Goal: Task Accomplishment & Management: Use online tool/utility

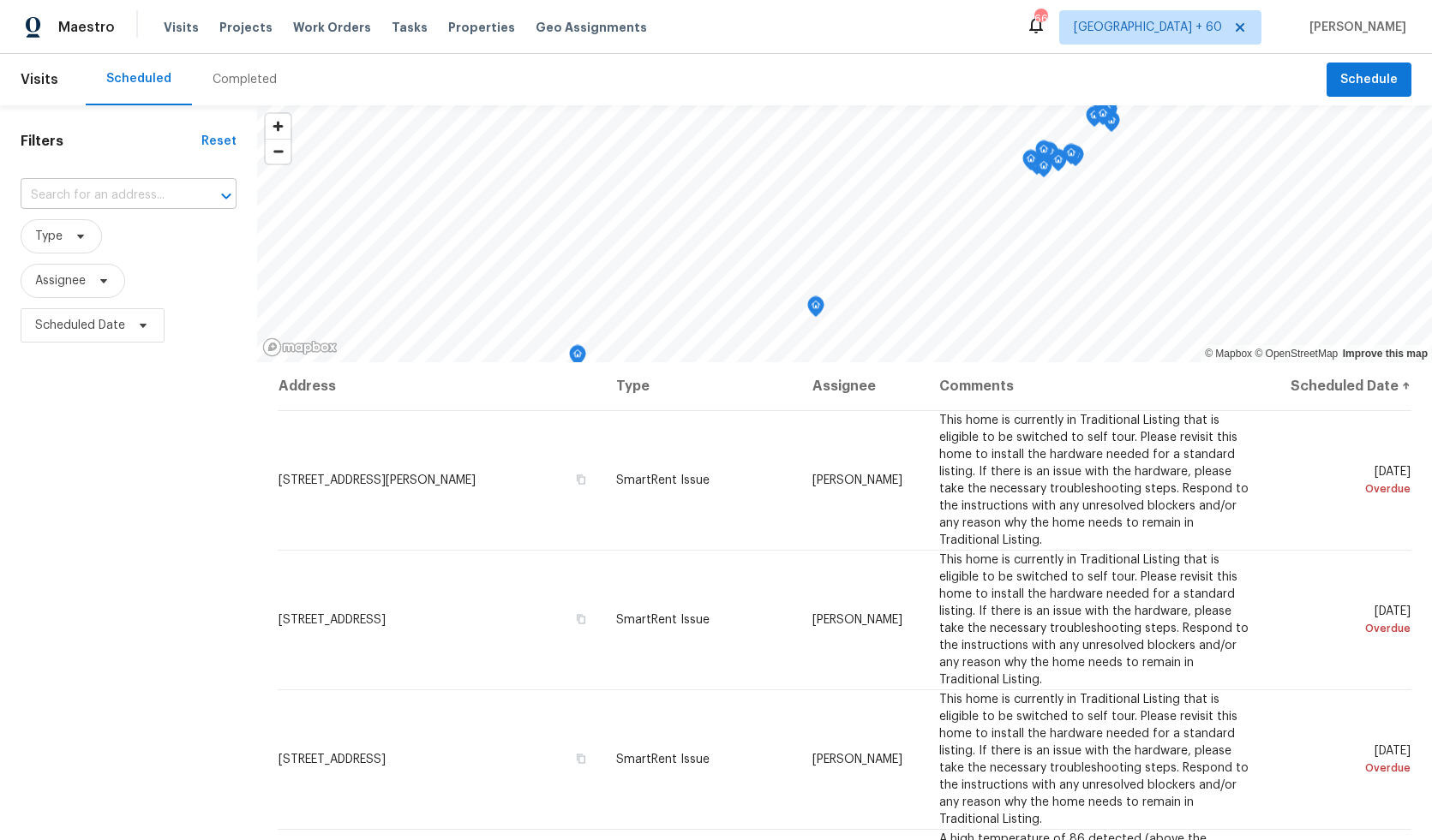
click at [96, 194] on input "text" at bounding box center [105, 195] width 168 height 27
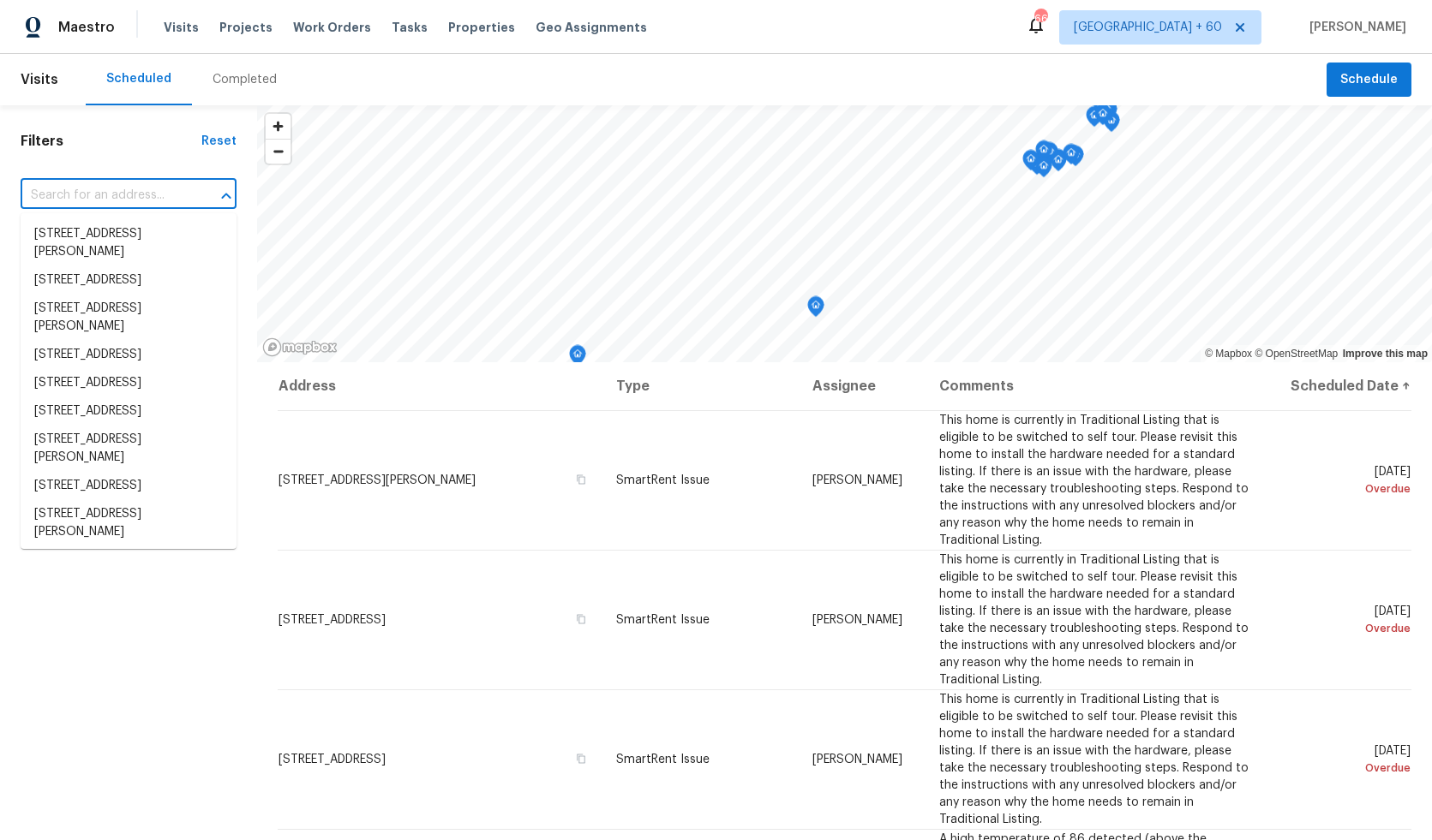
paste input "1584 Shady Grove Church Rd, Winston Salem, NC 27107"
type input "1584 Shady Grove Church Rd, Winston Salem, NC 27107"
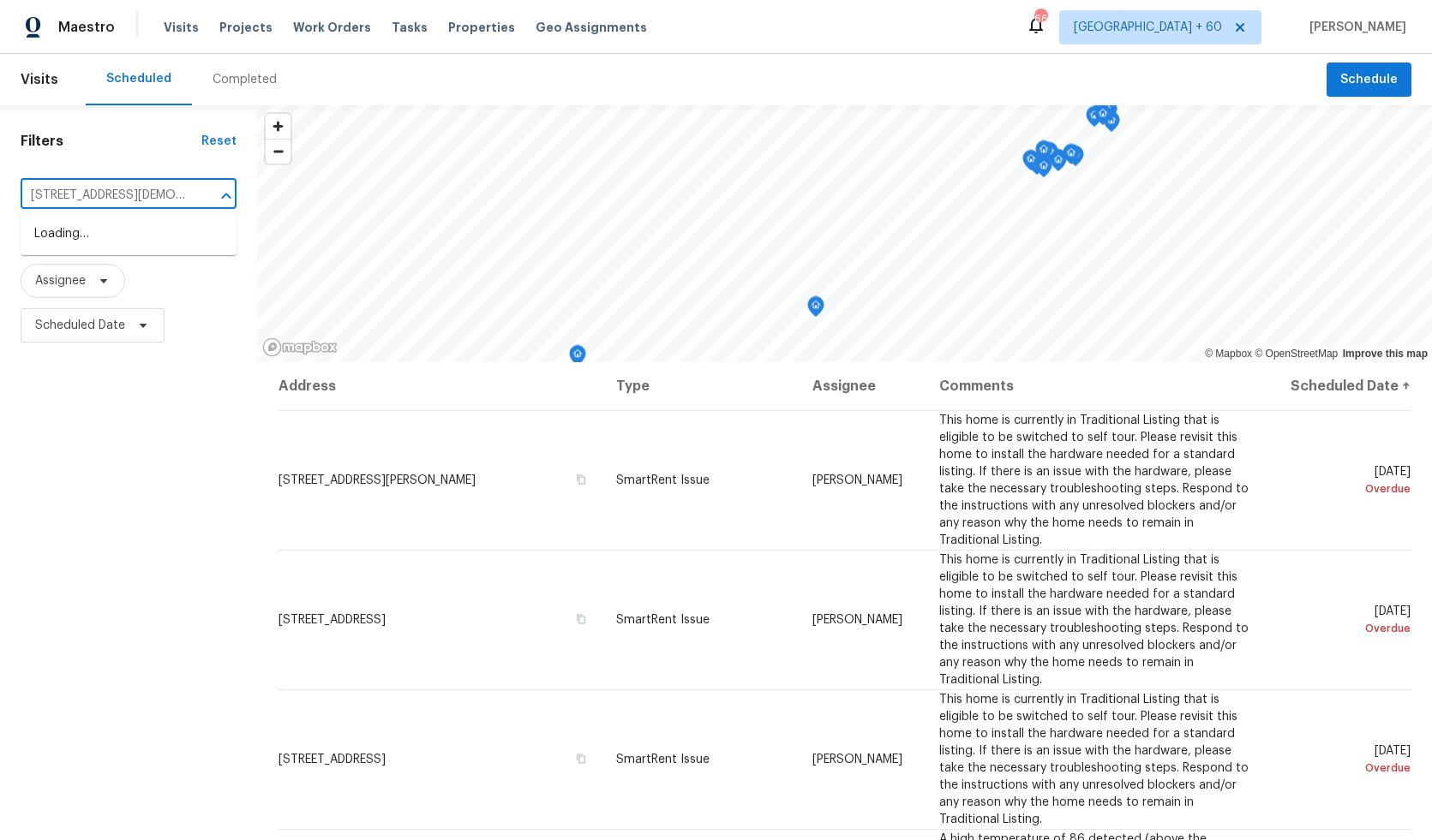
scroll to position [0, 155]
click at [141, 233] on li "1584 Shady Grove Church Rd, Winston Salem, NC 27107" at bounding box center [129, 243] width 216 height 46
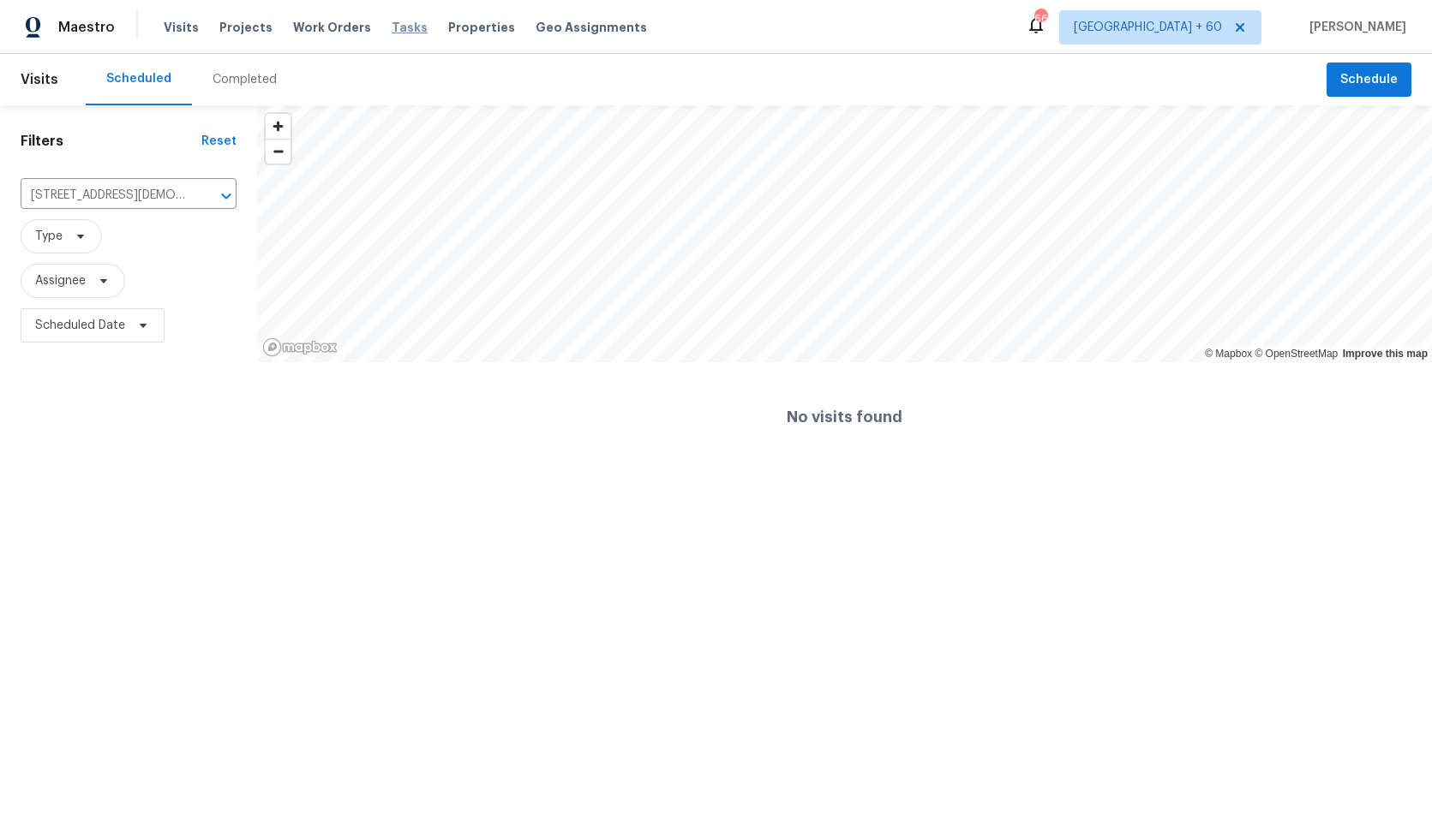
click at [405, 29] on span "Tasks" at bounding box center [410, 27] width 36 height 12
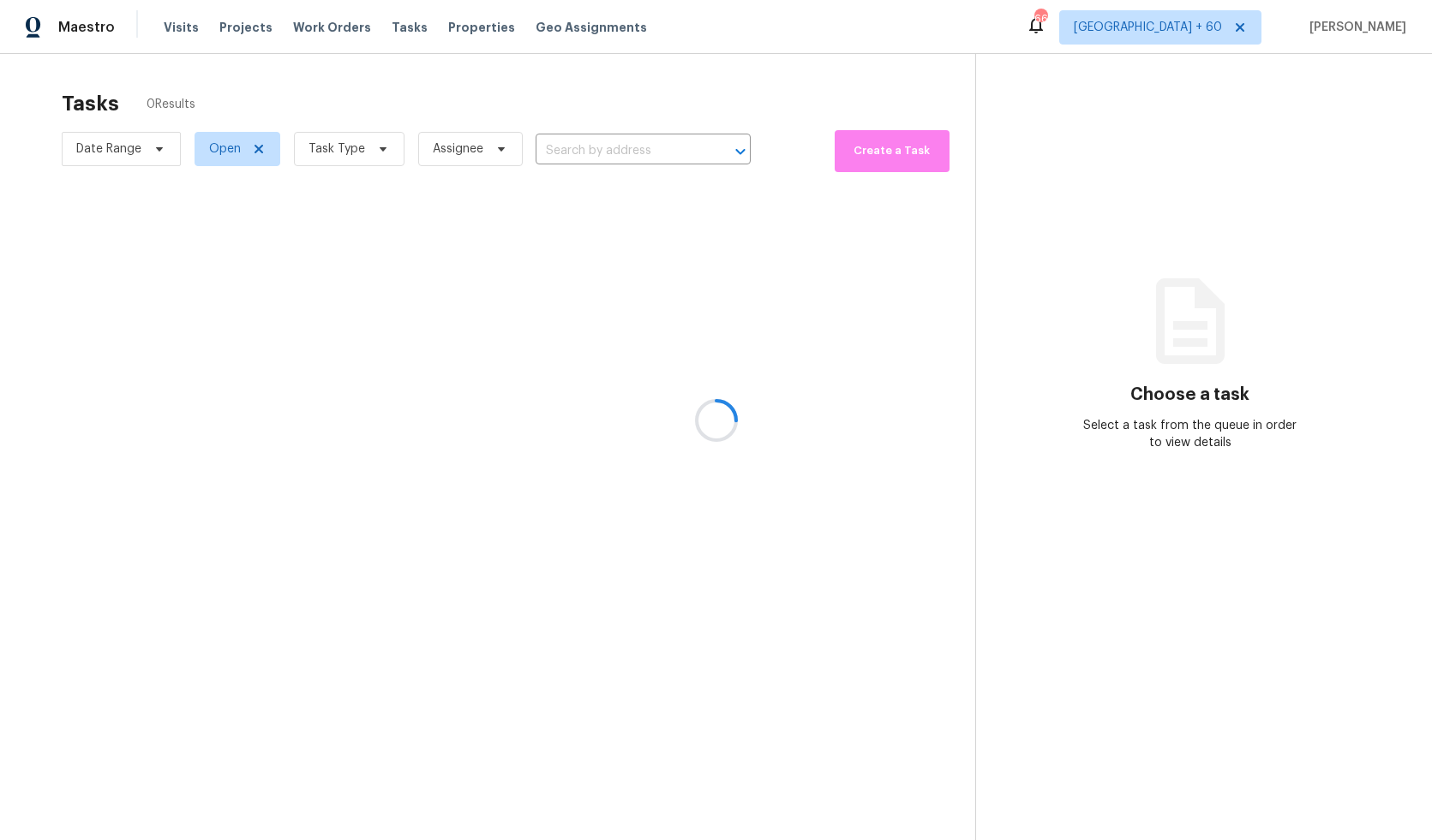
click at [450, 23] on div at bounding box center [716, 420] width 1432 height 840
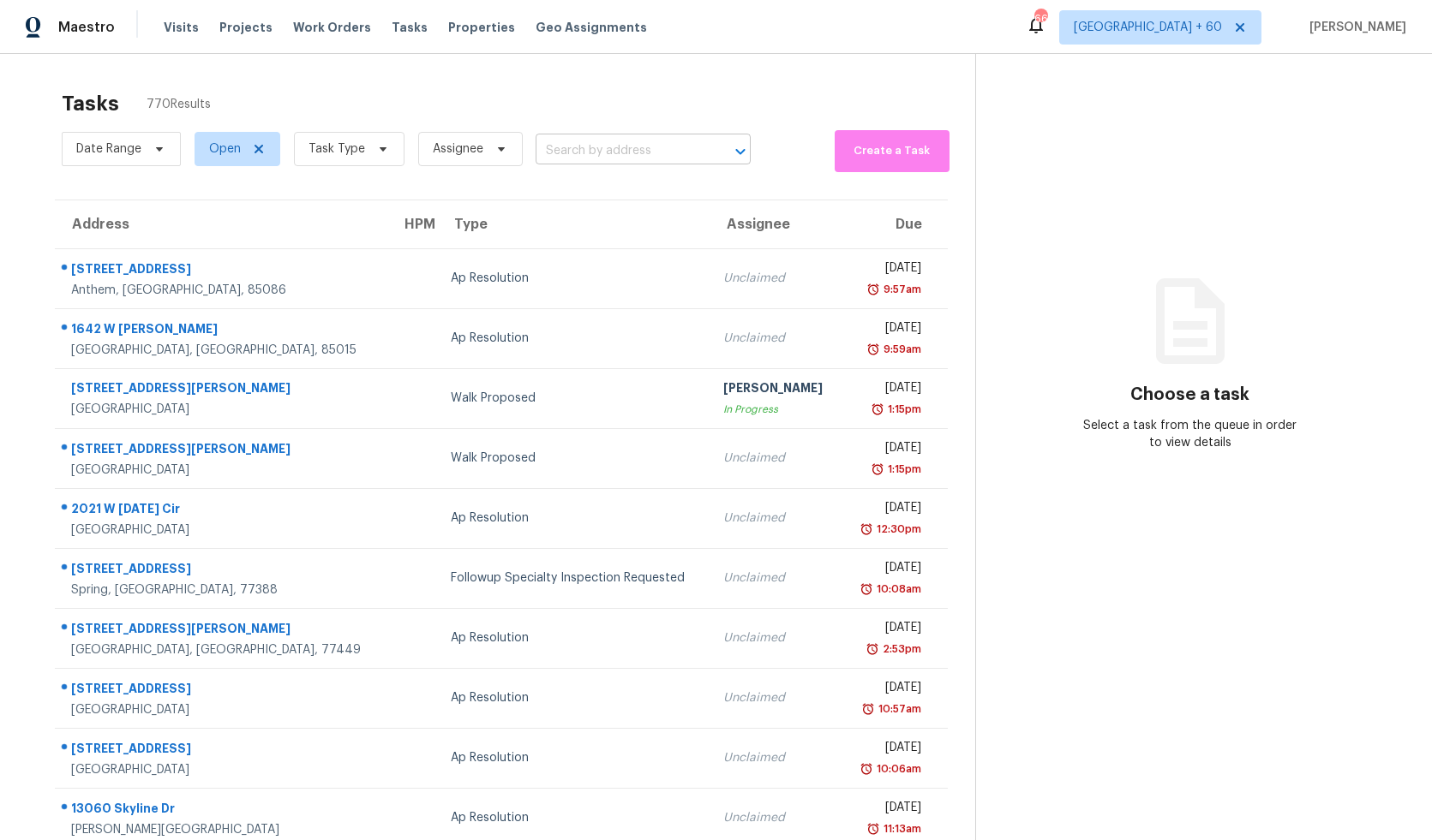
click at [656, 148] on input "text" at bounding box center [619, 151] width 167 height 27
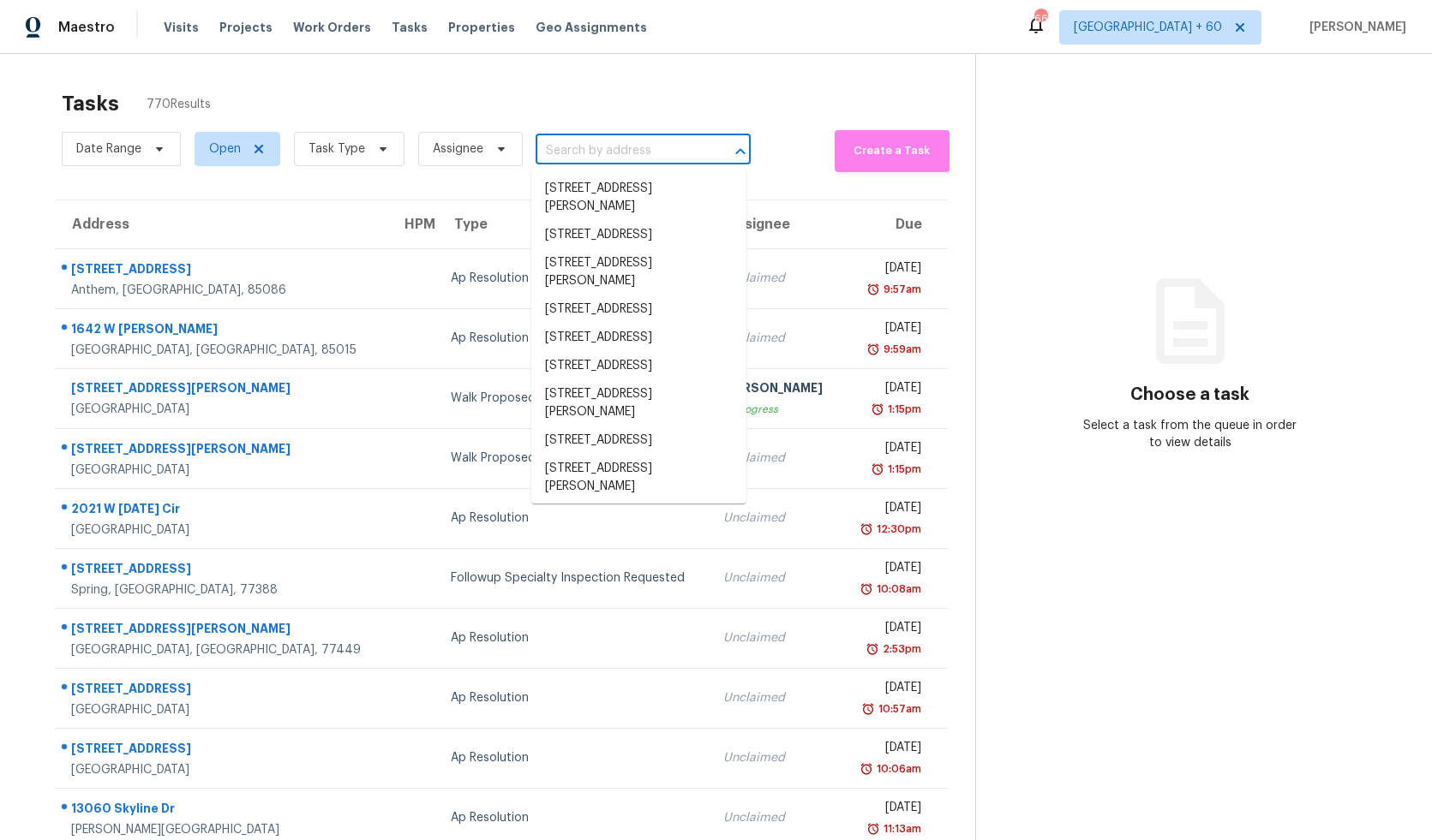
paste input "1584 Shady Grove Church Rd, Winston Salem, NC 27107"
type input "1584 Shady Grove Church Rd, Winston Salem, NC 27107"
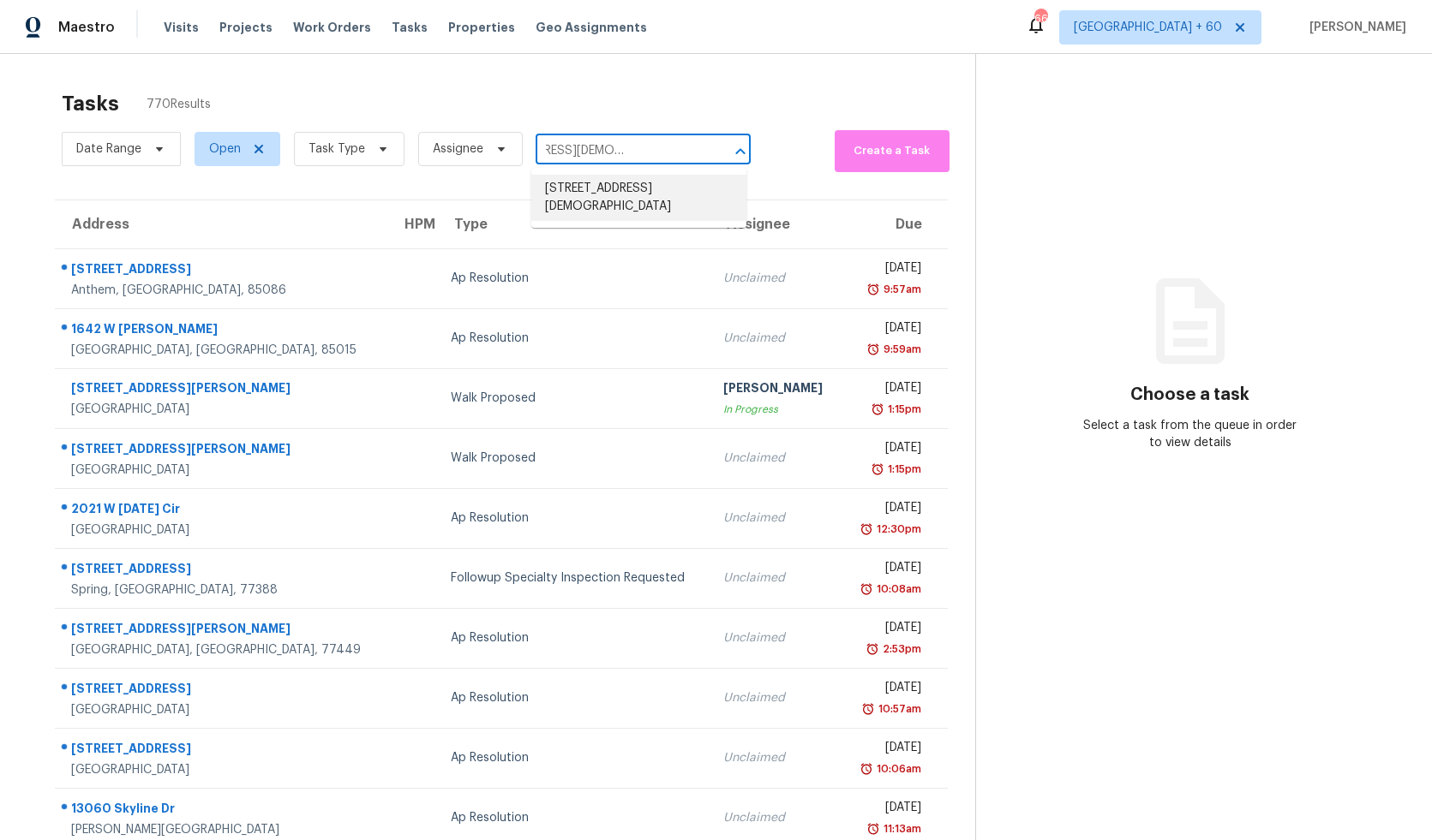
click at [660, 192] on li "1584 Shady Grove Church Rd, Winston Salem, NC 27107" at bounding box center [639, 198] width 215 height 46
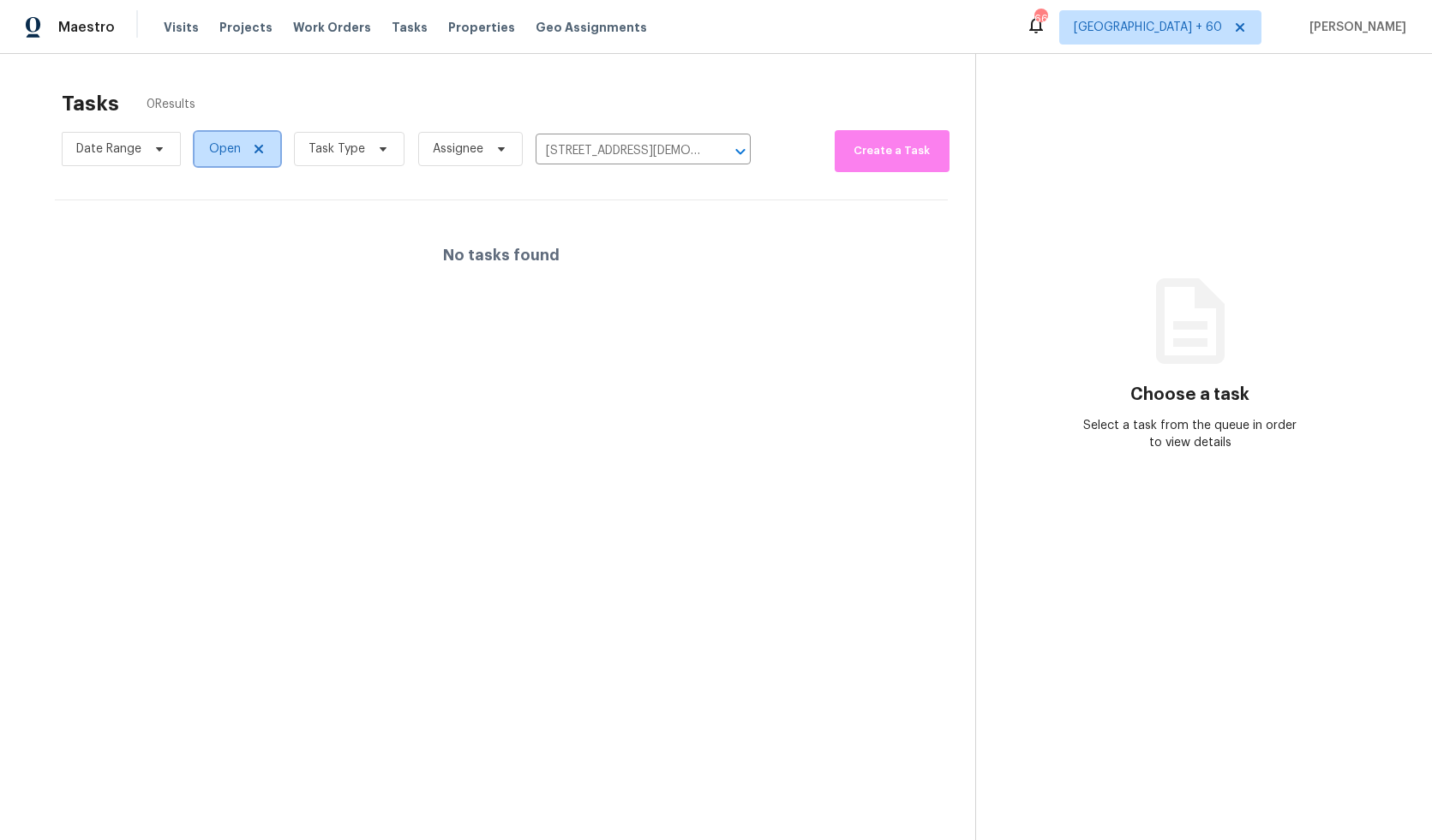
click at [237, 142] on span "Open" at bounding box center [225, 149] width 32 height 17
click at [234, 216] on label "Closed" at bounding box center [235, 222] width 62 height 17
click at [215, 216] on input "Closed" at bounding box center [209, 219] width 11 height 11
checkbox input "true"
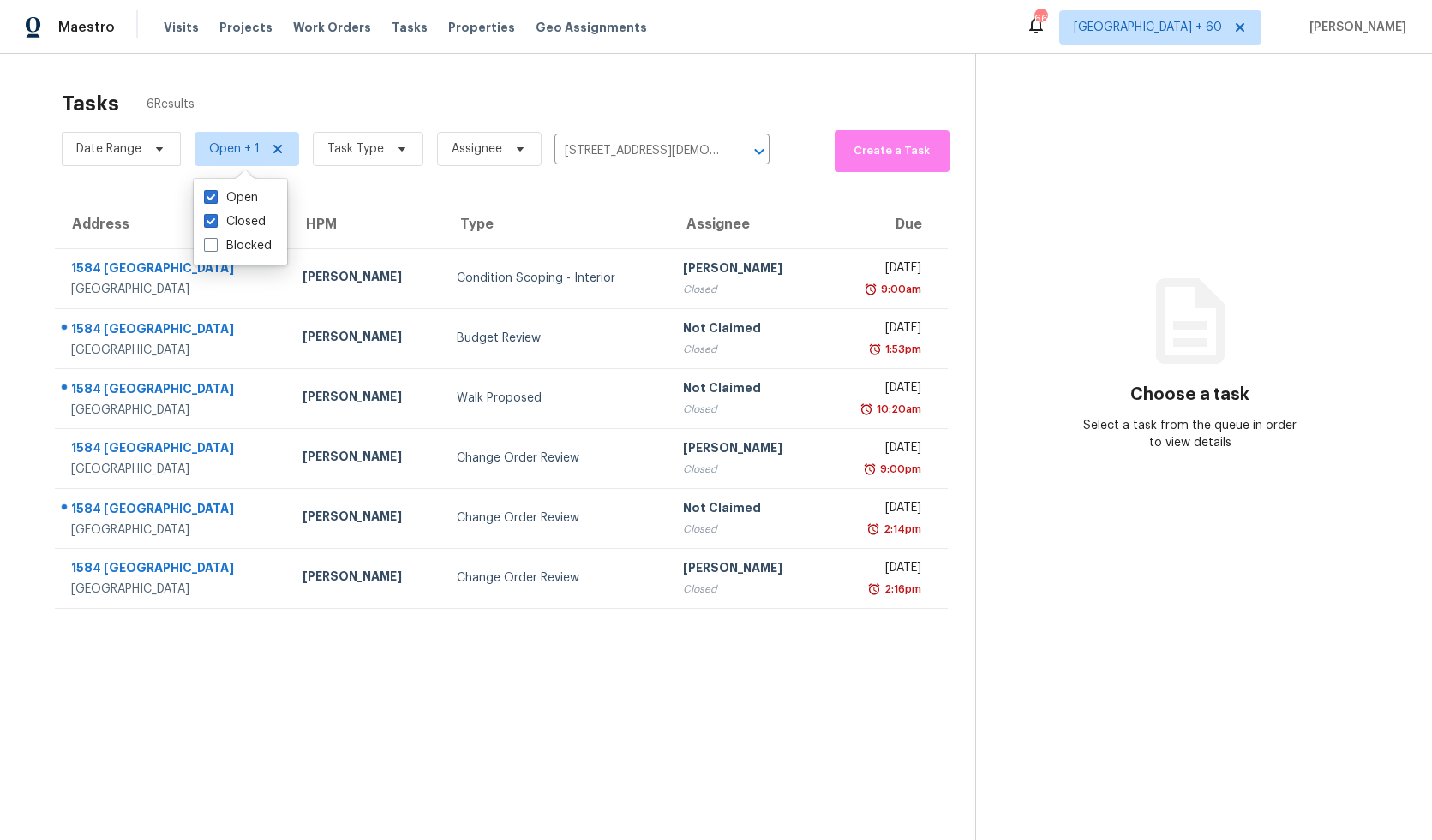
click at [605, 76] on div "Tasks 6 Results Date Range Open + 1 Task Type Assignee 1584 Shady Grove Church …" at bounding box center [716, 474] width 1432 height 840
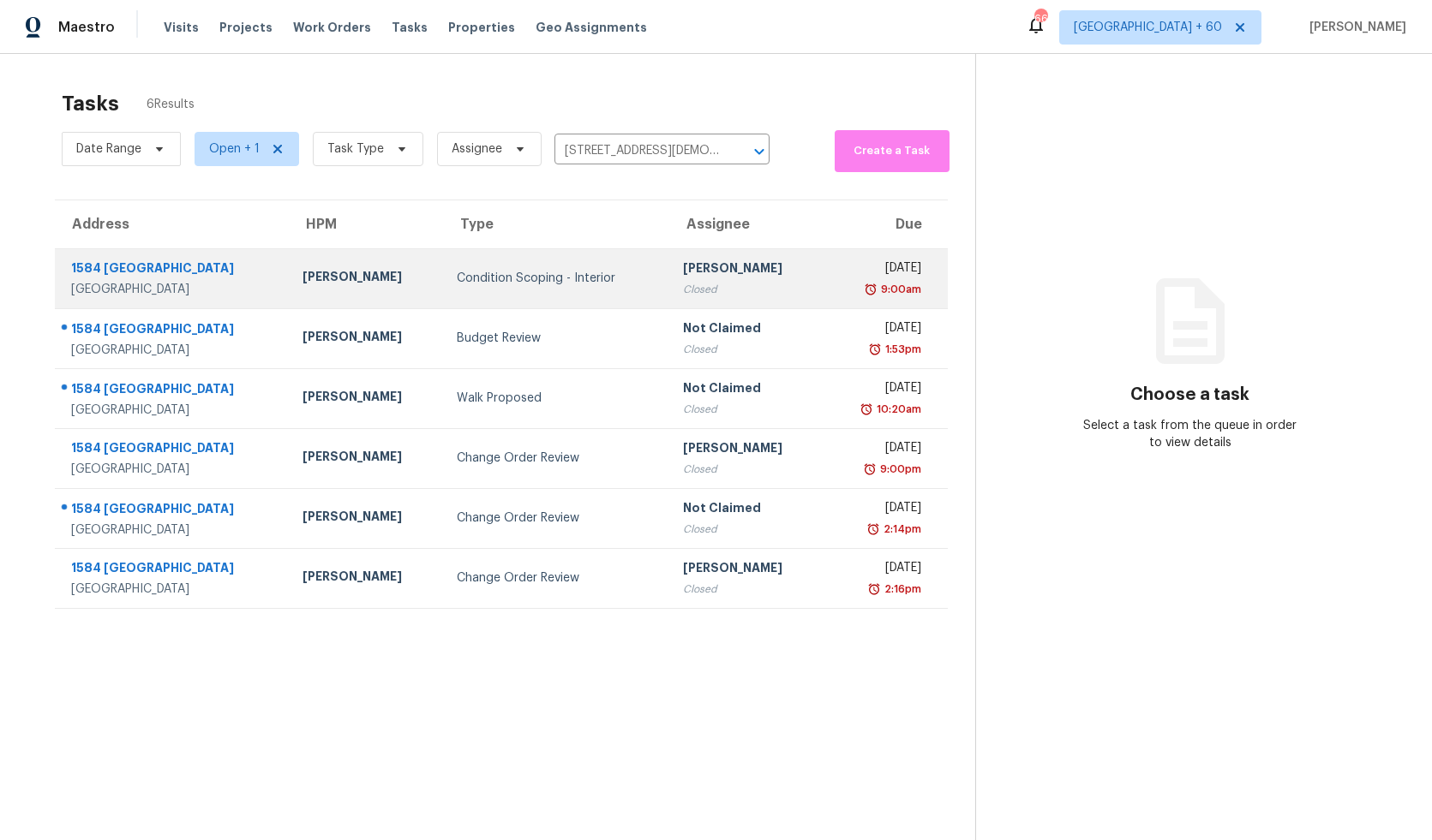
click at [167, 278] on div "1584 Shady Grove Church Rd" at bounding box center [173, 270] width 204 height 21
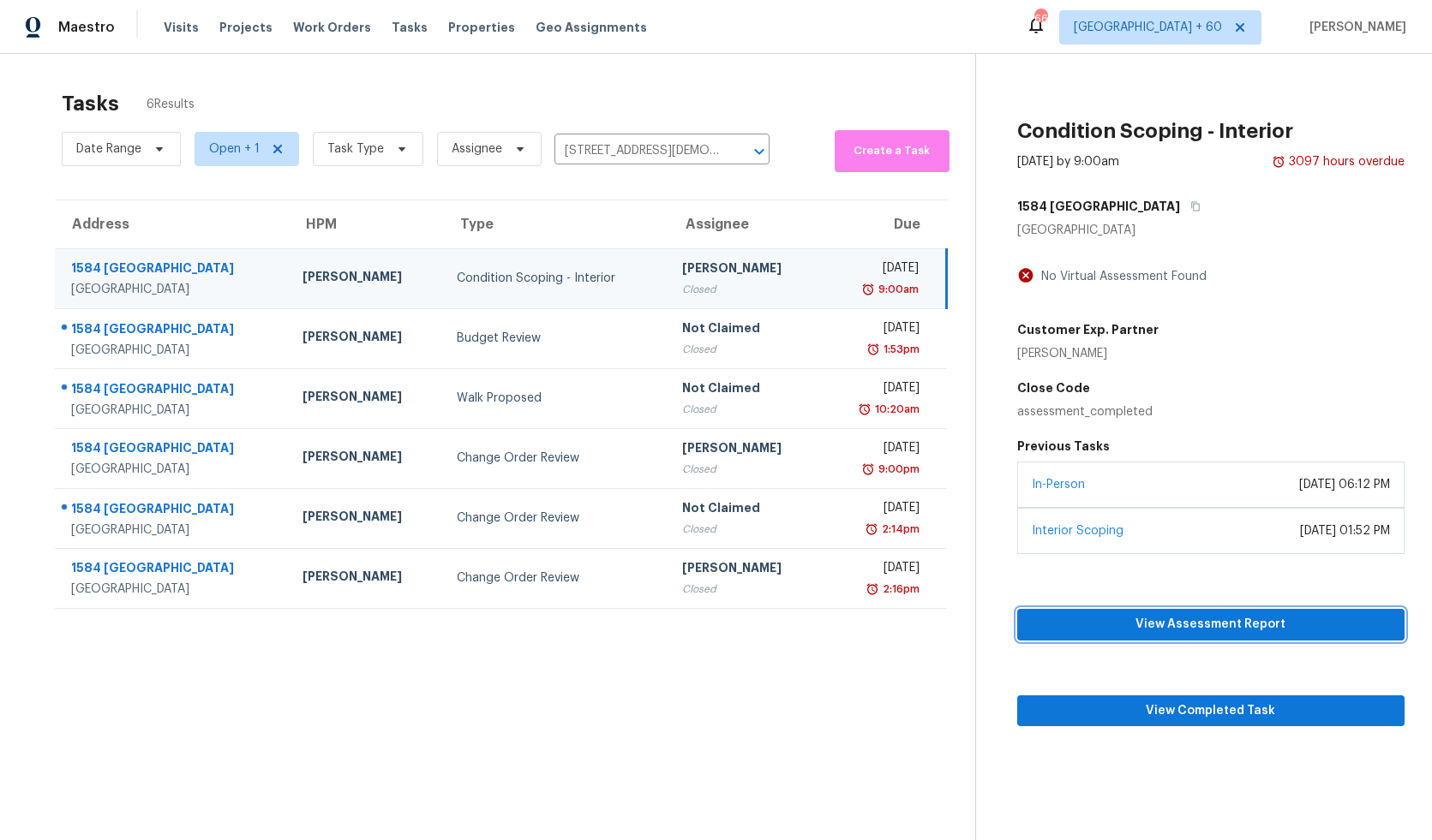
click at [1216, 614] on button "View Assessment Report" at bounding box center [1211, 625] width 388 height 32
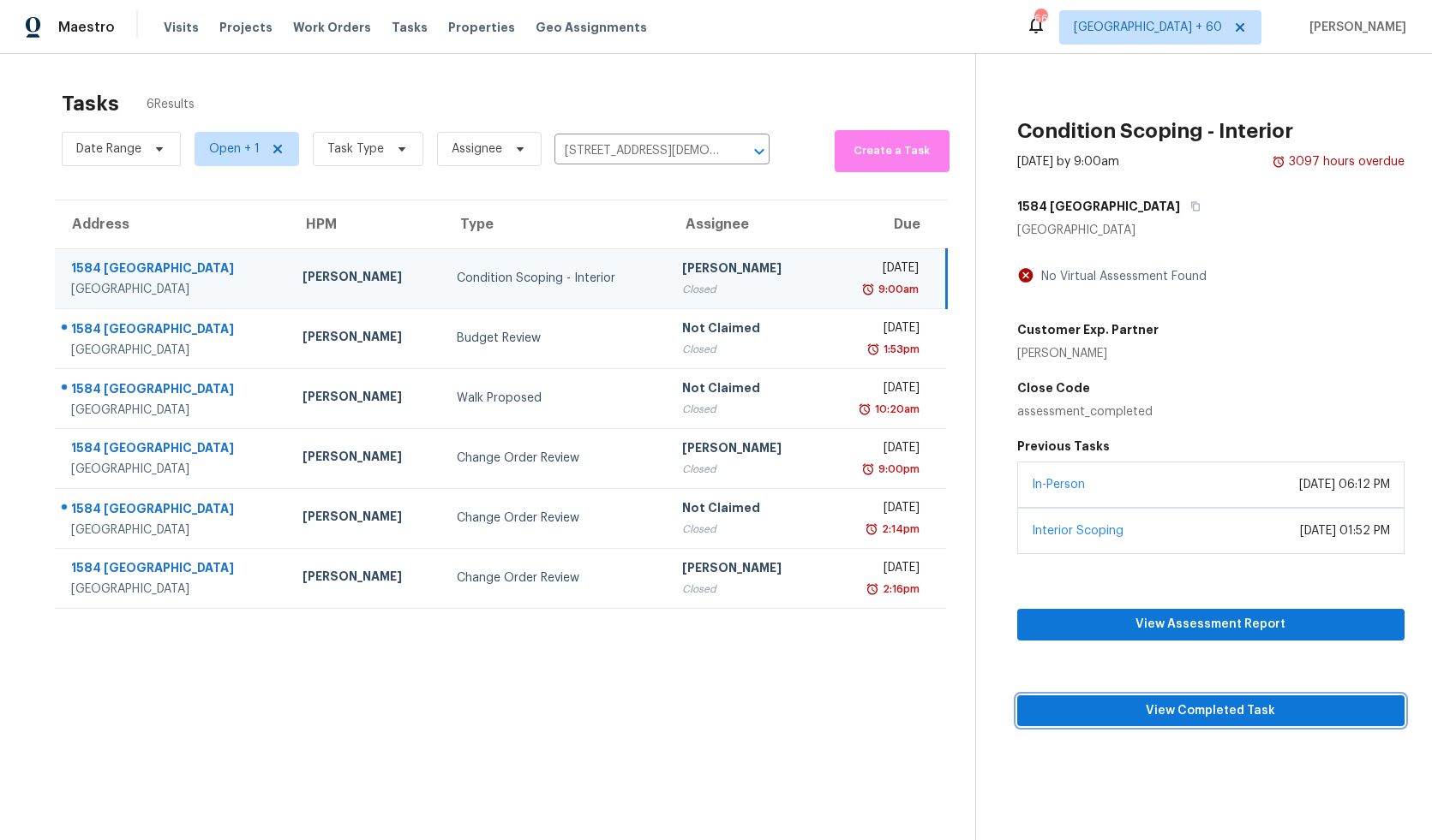
click at [1073, 709] on span "View Completed Task" at bounding box center [1211, 711] width 360 height 21
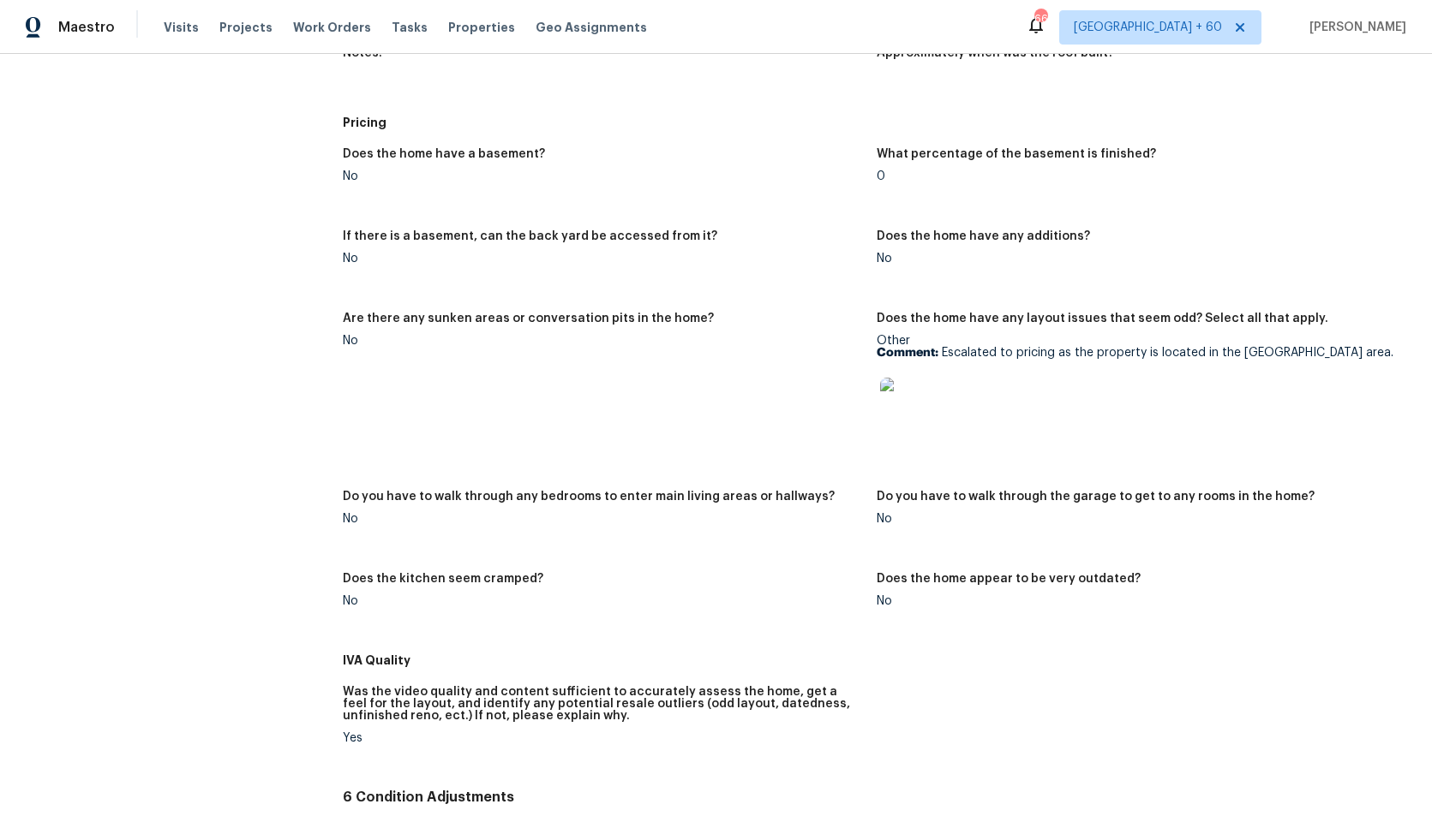
scroll to position [1232, 0]
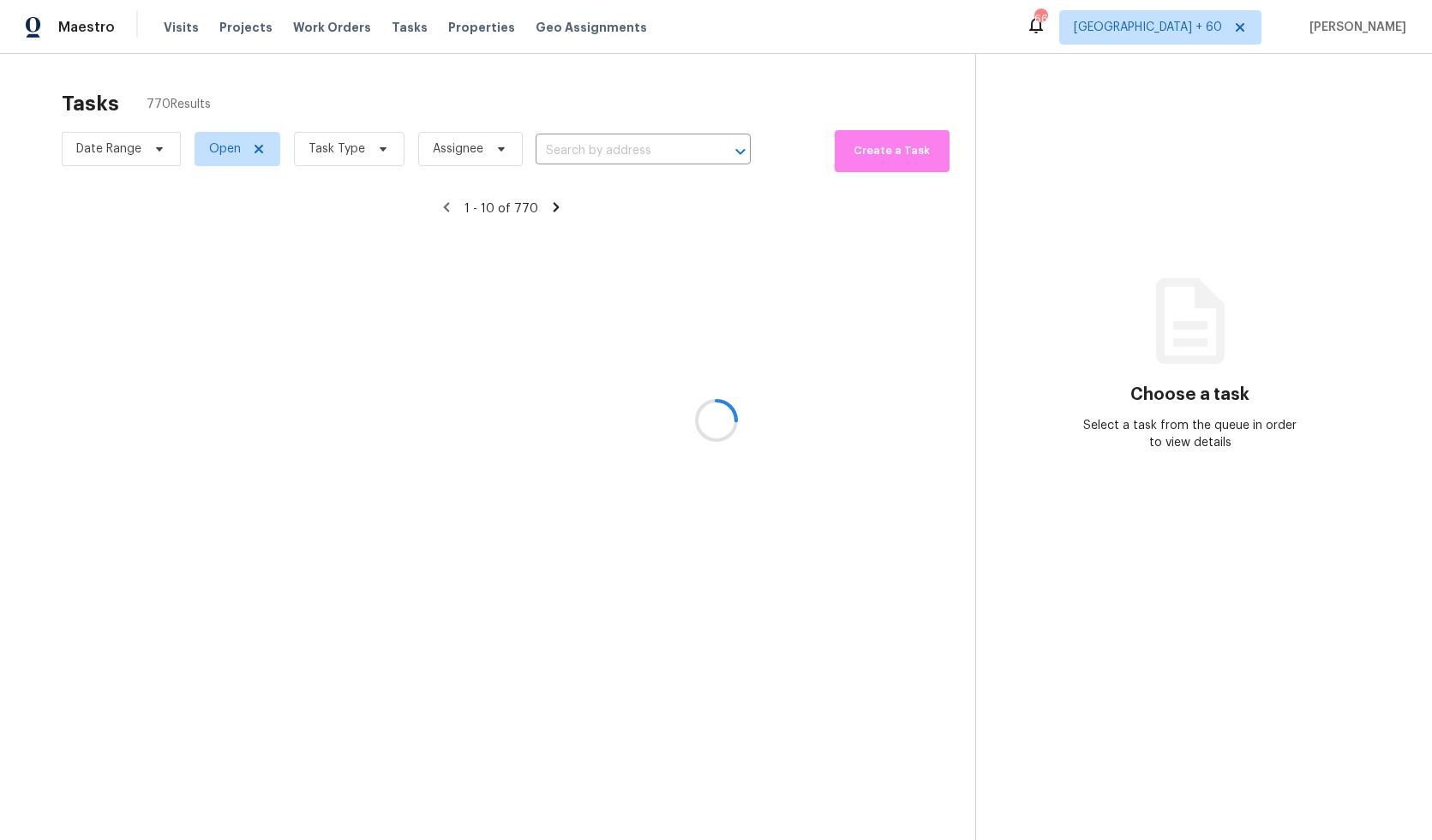
click at [575, 144] on div at bounding box center [716, 420] width 1432 height 840
click at [582, 146] on div at bounding box center [716, 420] width 1432 height 840
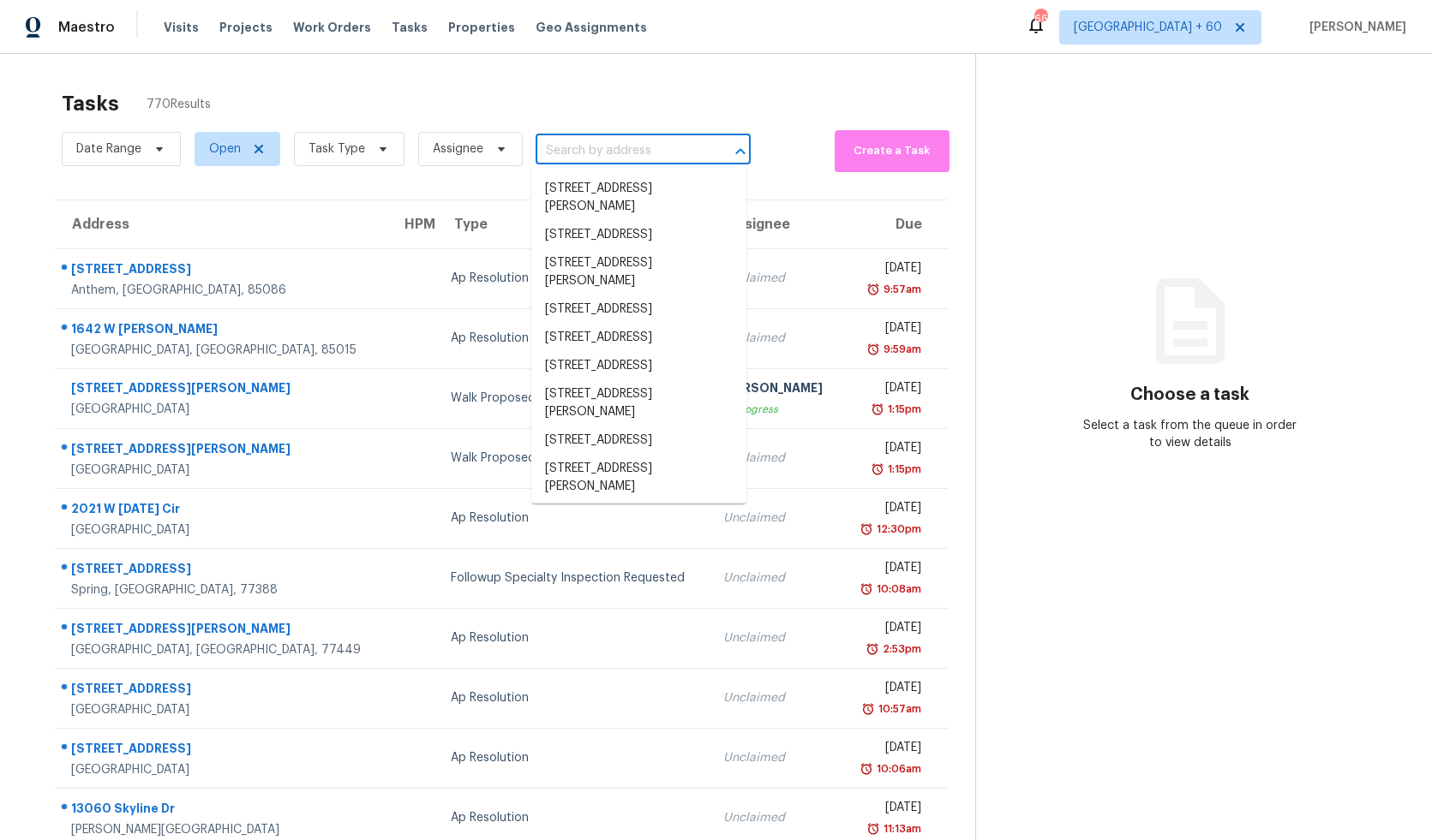
click at [593, 162] on input "text" at bounding box center [619, 151] width 167 height 27
paste input "1584 Shady Grove Church Rd, Winston Salem, NC 27107"
type input "1584 Shady Grove Church Rd, Winston Salem, NC 27107"
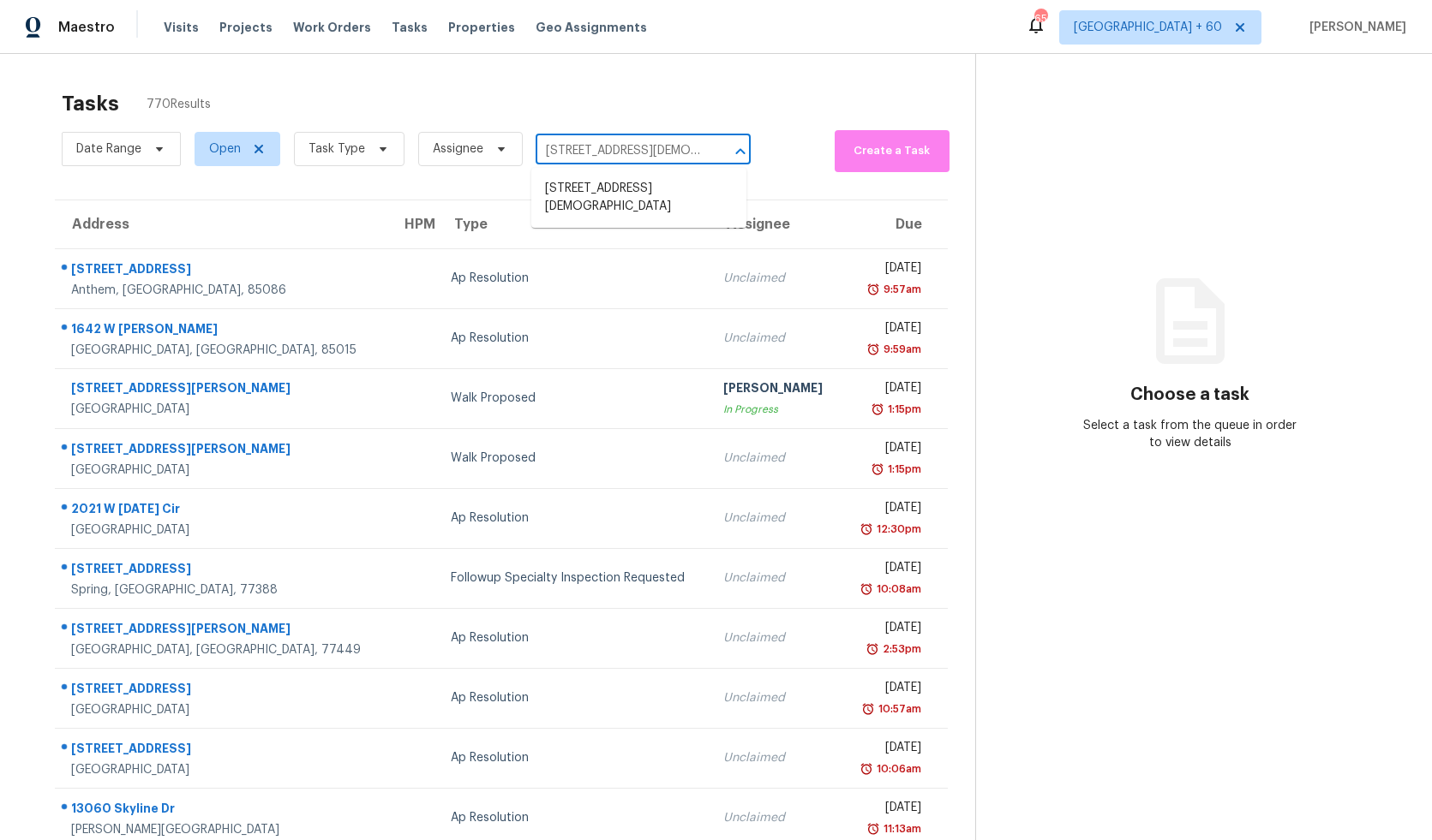
scroll to position [0, 157]
click at [614, 192] on li "1584 Shady Grove Church Rd, Winston Salem, NC 27107" at bounding box center [639, 198] width 215 height 46
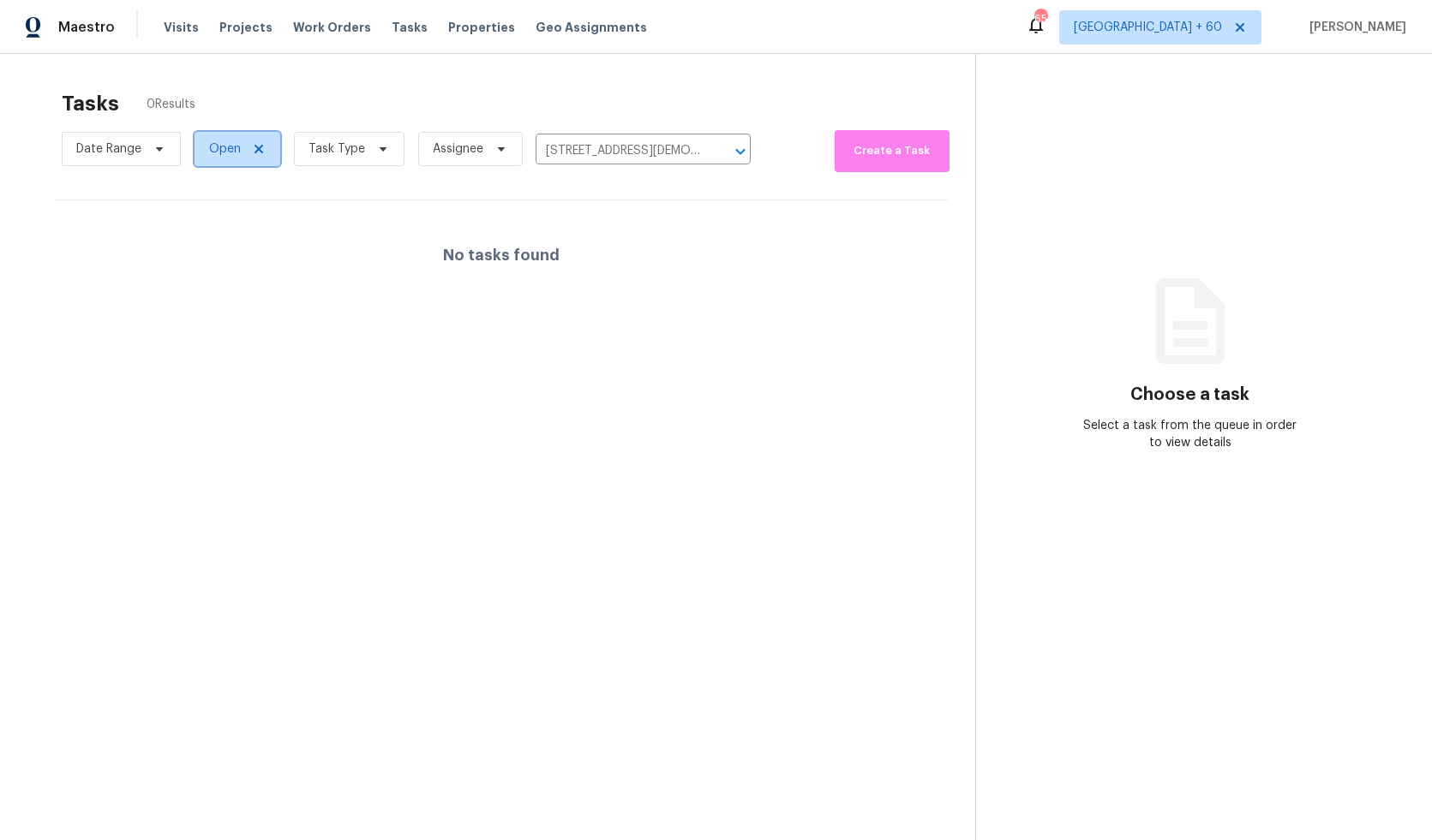
click at [203, 151] on span "Open" at bounding box center [238, 149] width 86 height 34
click at [238, 218] on label "Closed" at bounding box center [235, 222] width 62 height 17
click at [215, 218] on input "Closed" at bounding box center [209, 219] width 11 height 11
checkbox input "true"
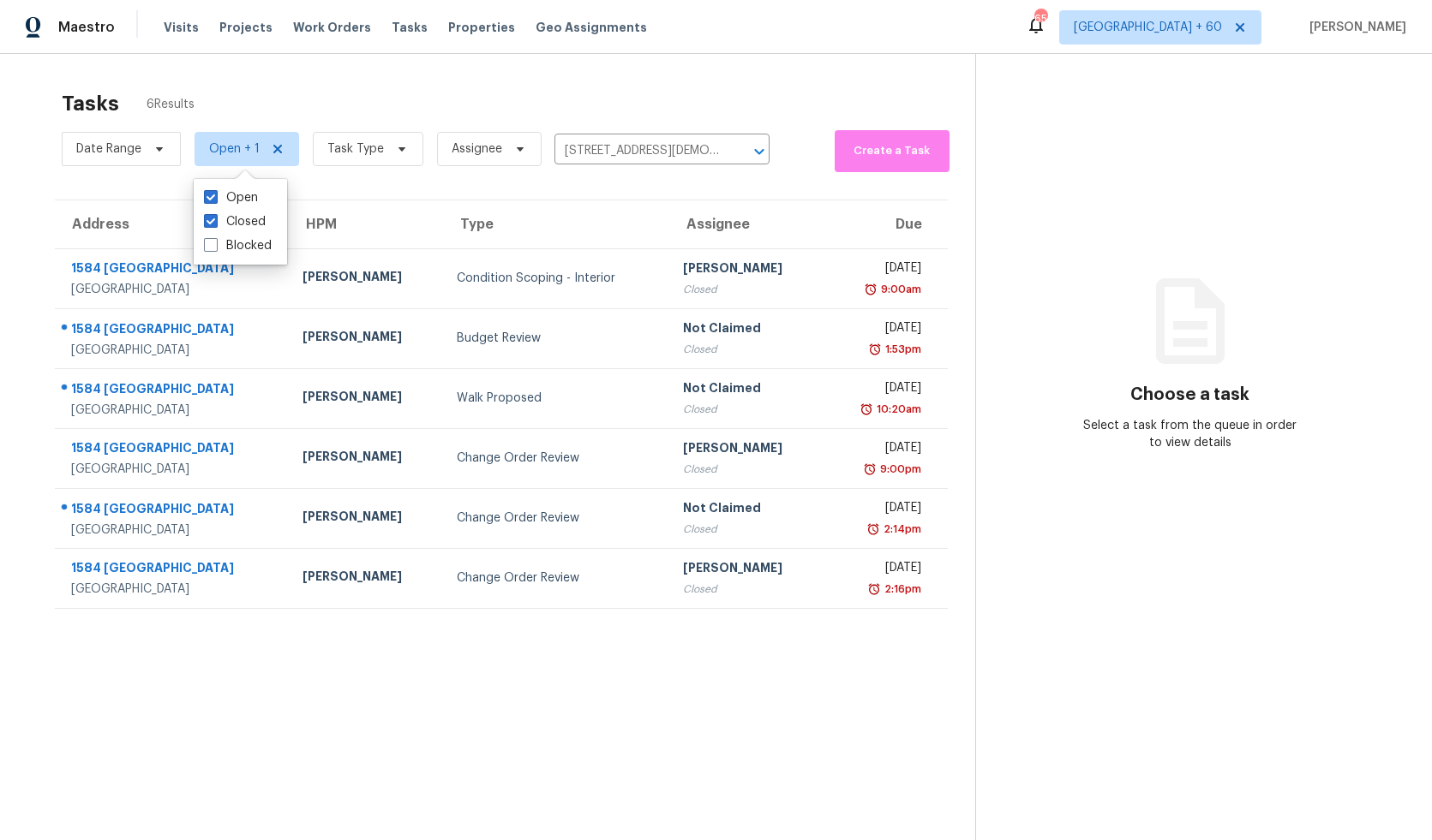
click at [548, 111] on div "Tasks 6 Results" at bounding box center [518, 104] width 913 height 45
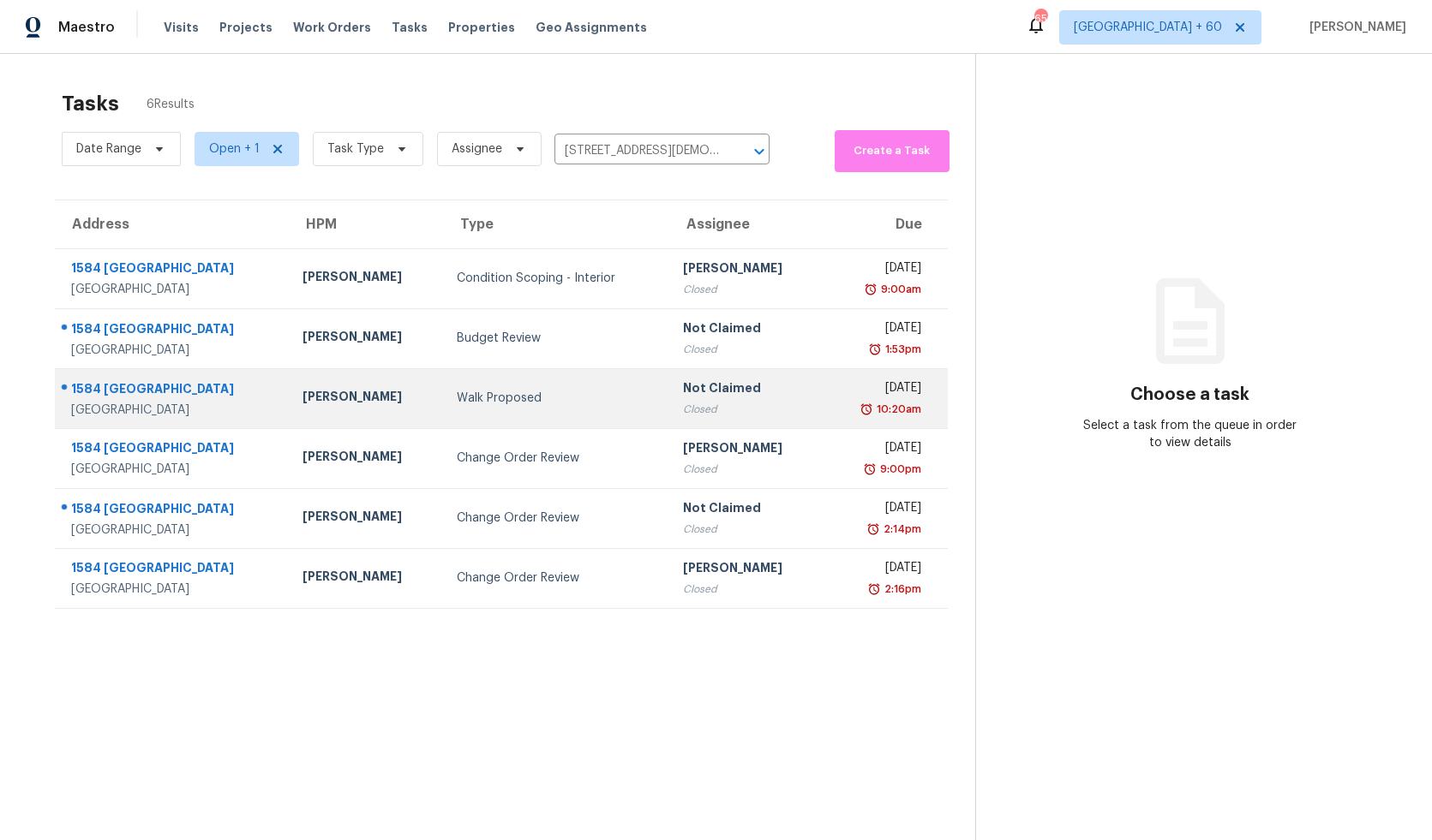
click at [261, 409] on div "Winston Salem, NC, 27107" at bounding box center [173, 411] width 204 height 17
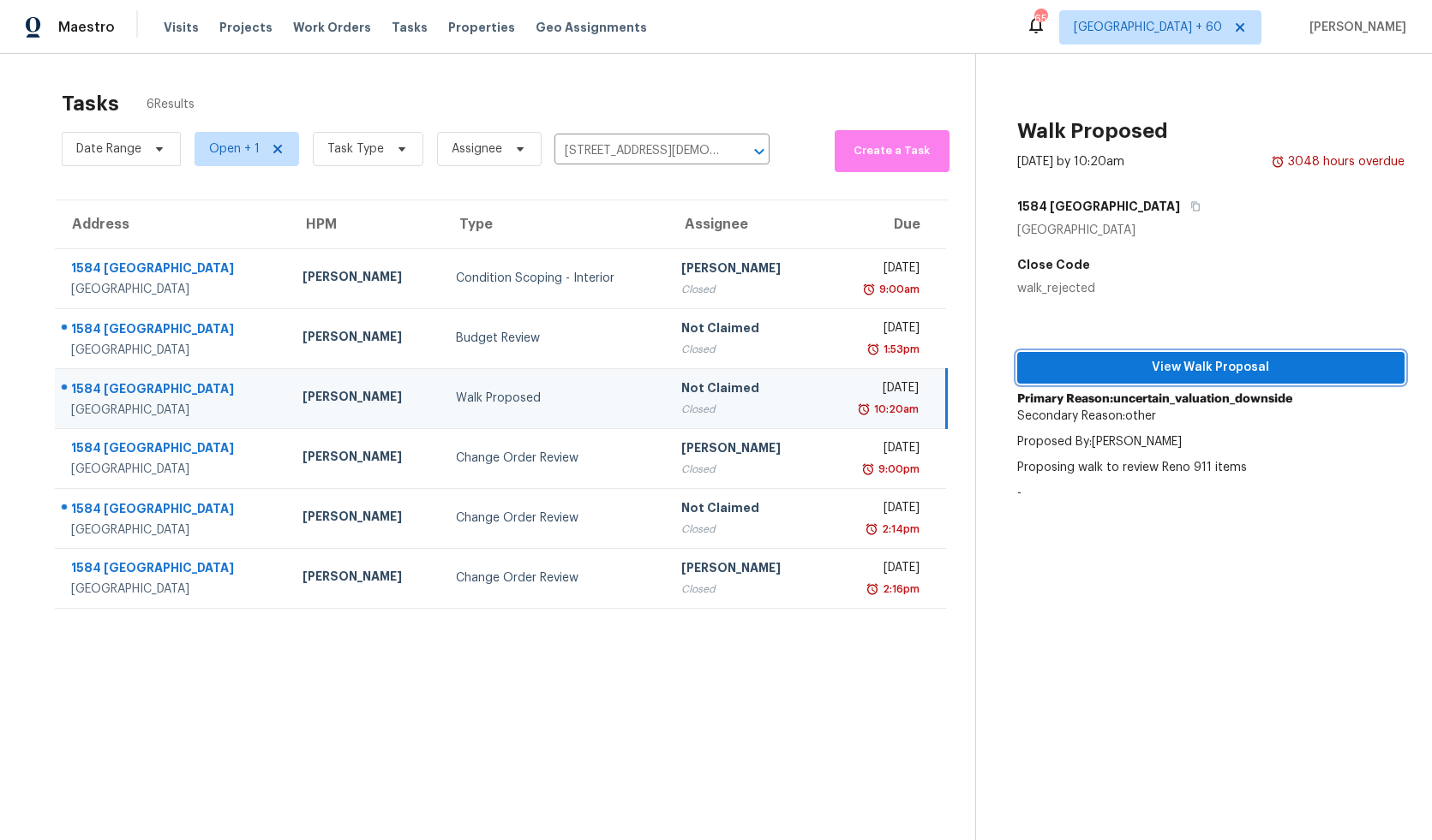
click at [1161, 372] on span "View Walk Proposal" at bounding box center [1211, 368] width 360 height 21
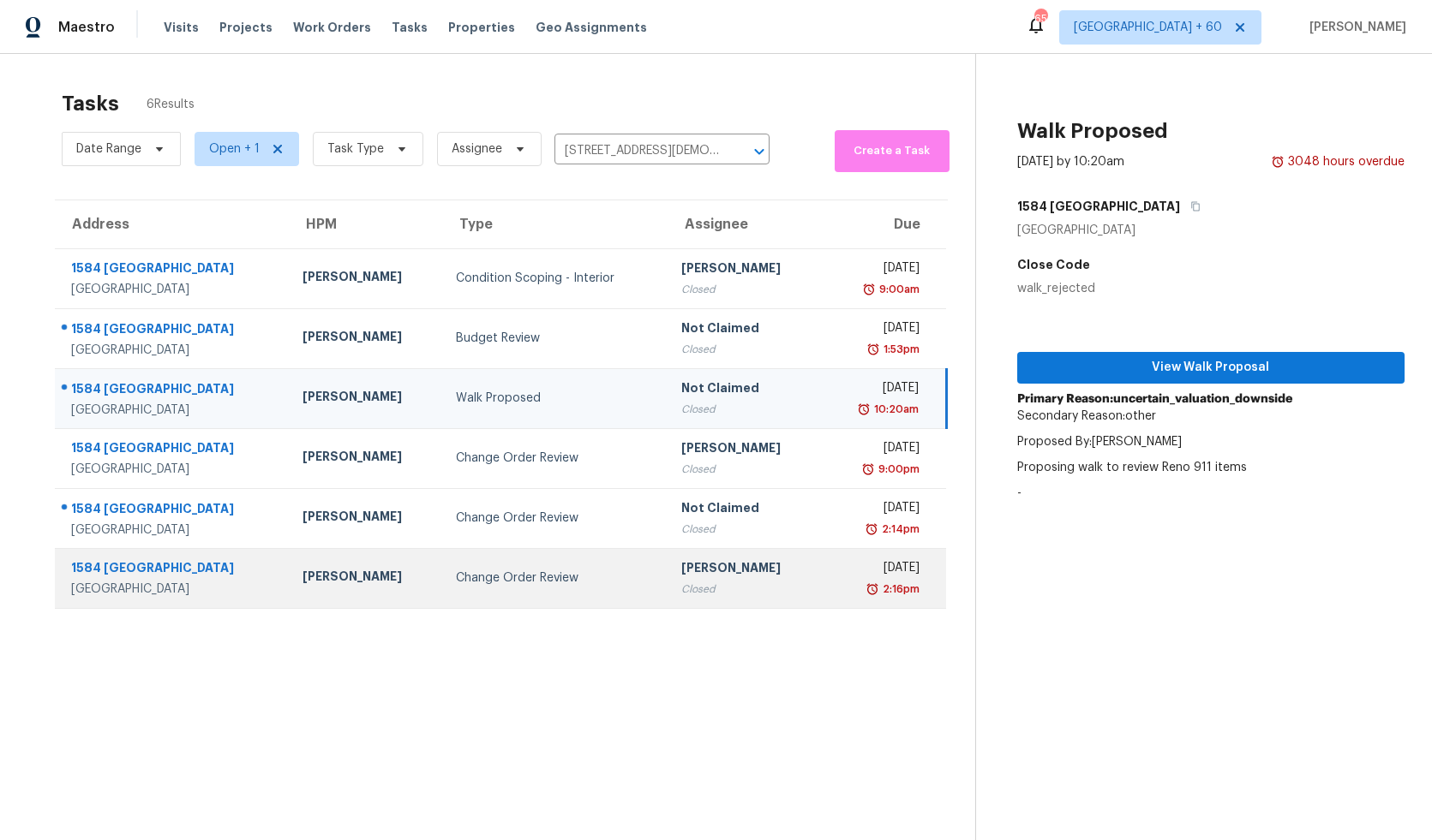
click at [478, 589] on td "Change Order Review" at bounding box center [555, 579] width 226 height 60
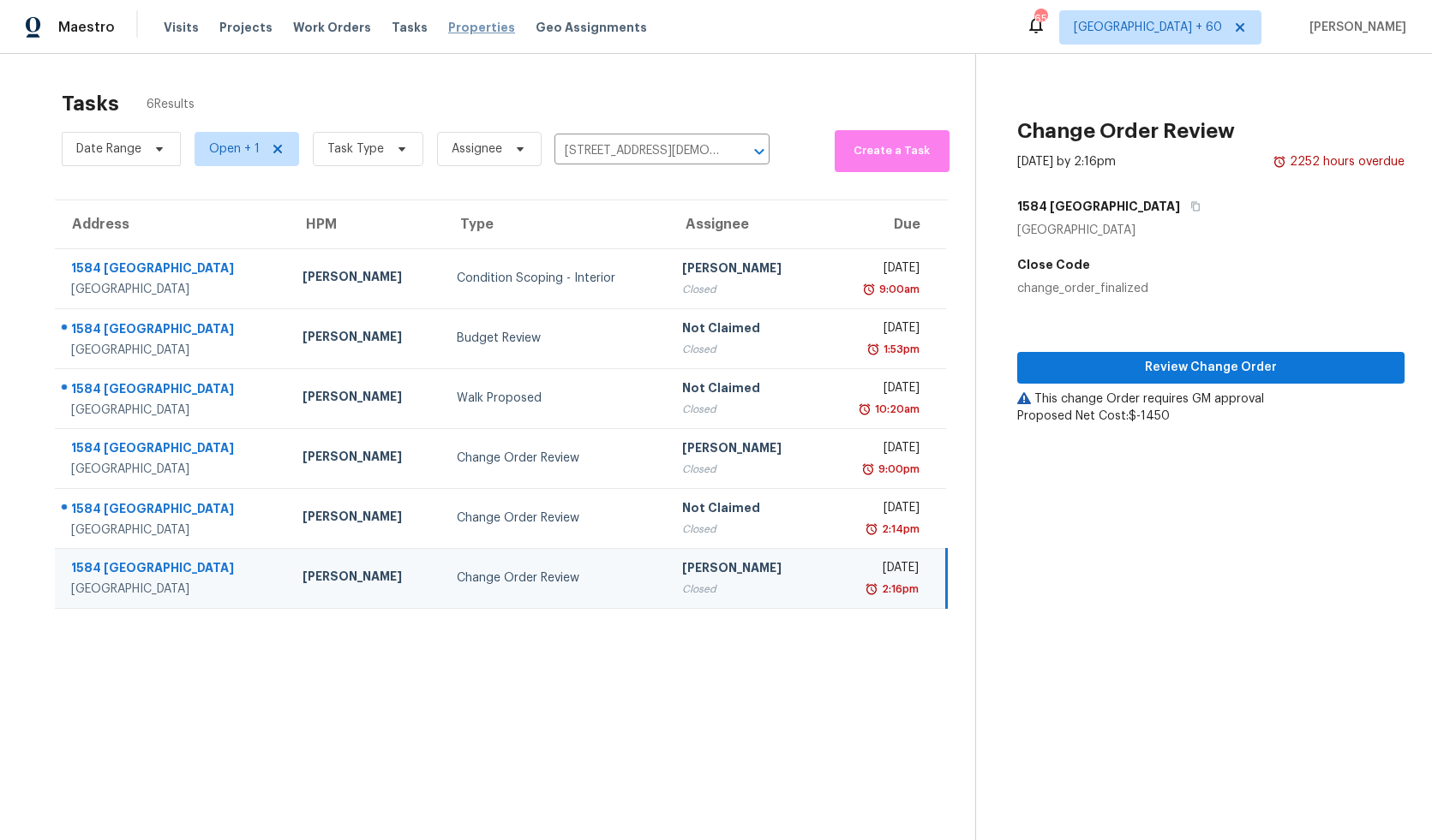
click at [474, 27] on span "Properties" at bounding box center [482, 27] width 67 height 17
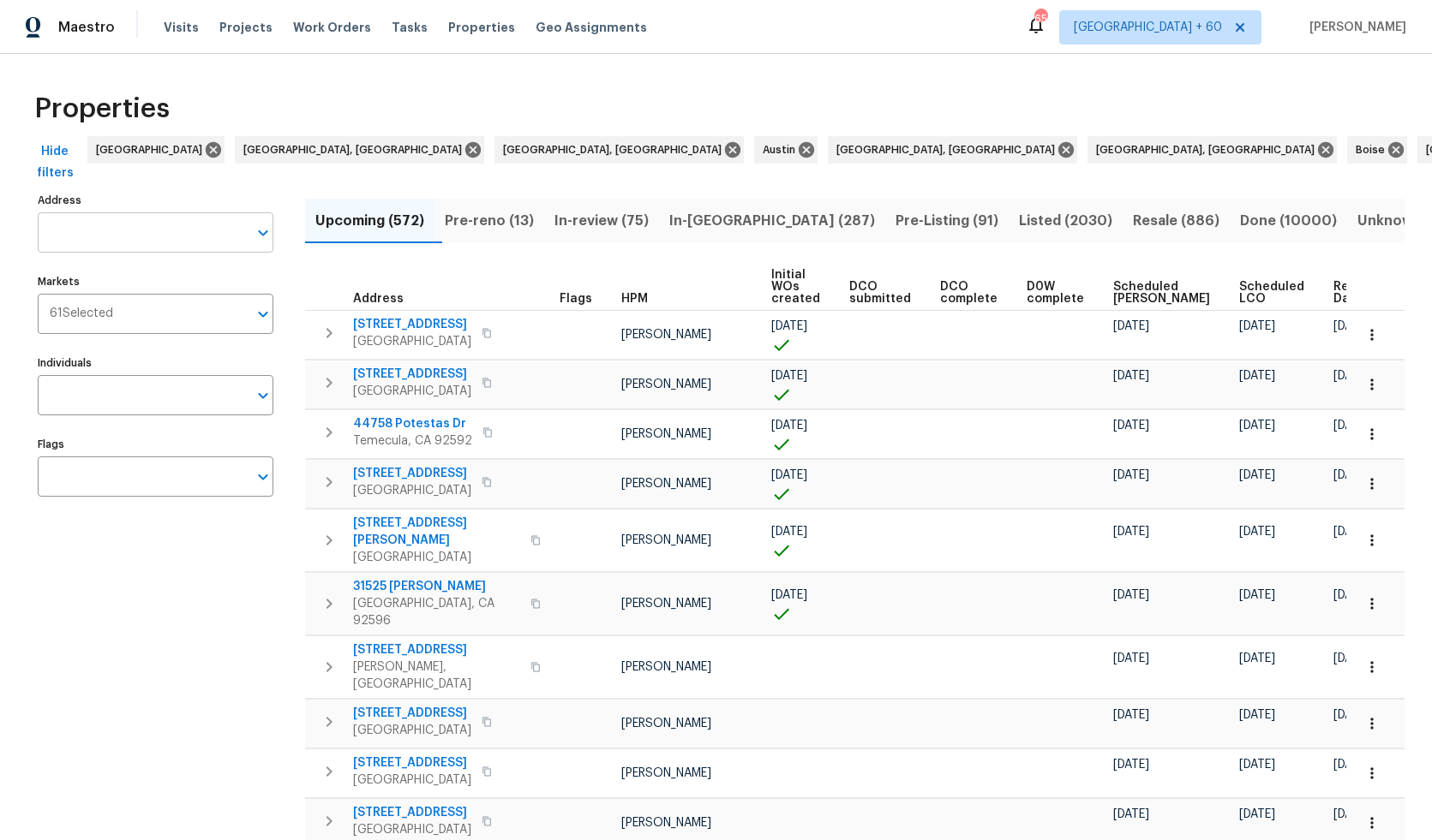
click at [168, 213] on div "Address Address" at bounding box center [155, 220] width 236 height 64
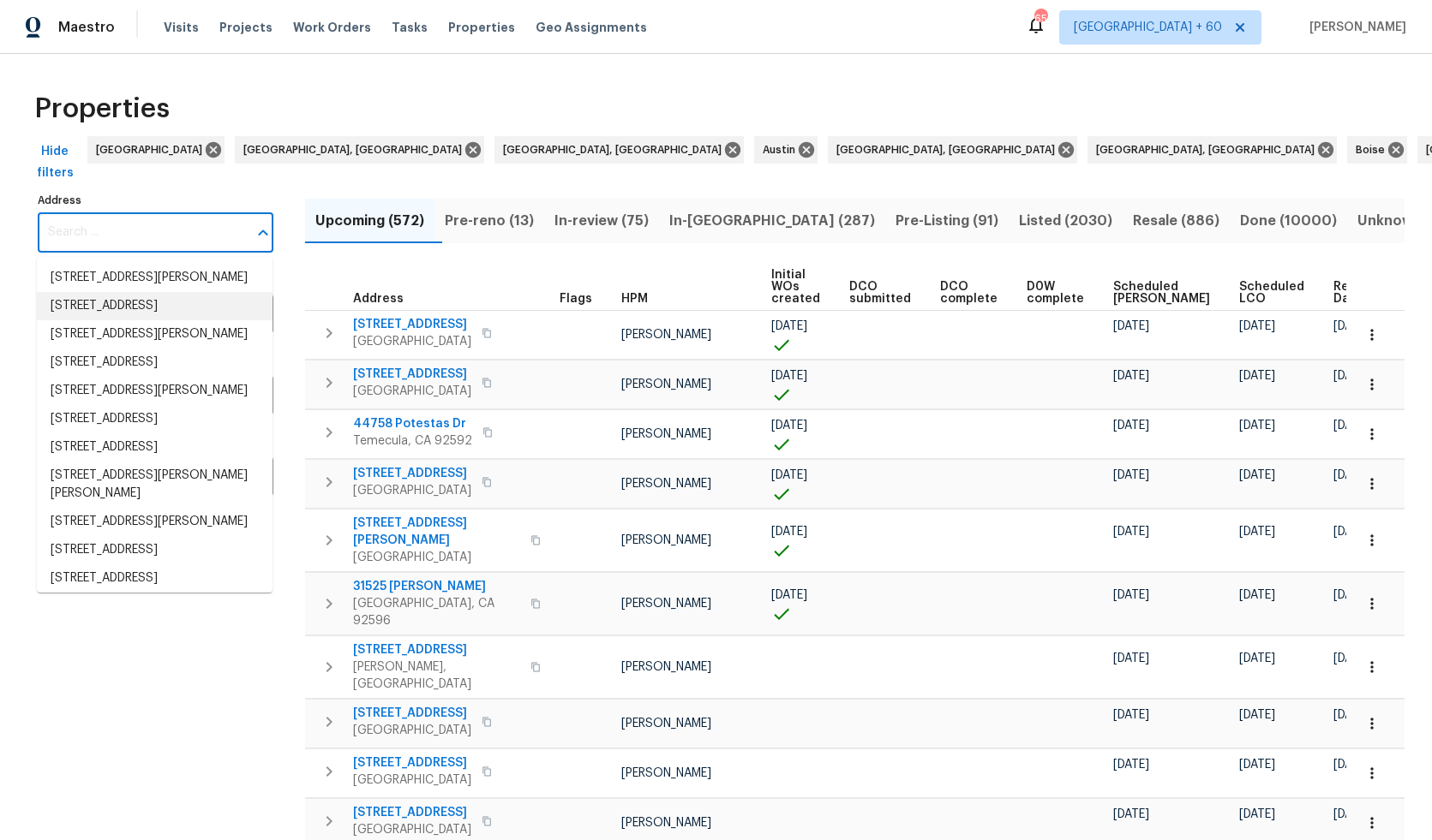
paste input "1584 Shady Grove Church Rd, Winston Salem, NC 27107"
type input "1584 Shady Grove Church Rd, Winston Salem, NC 27107"
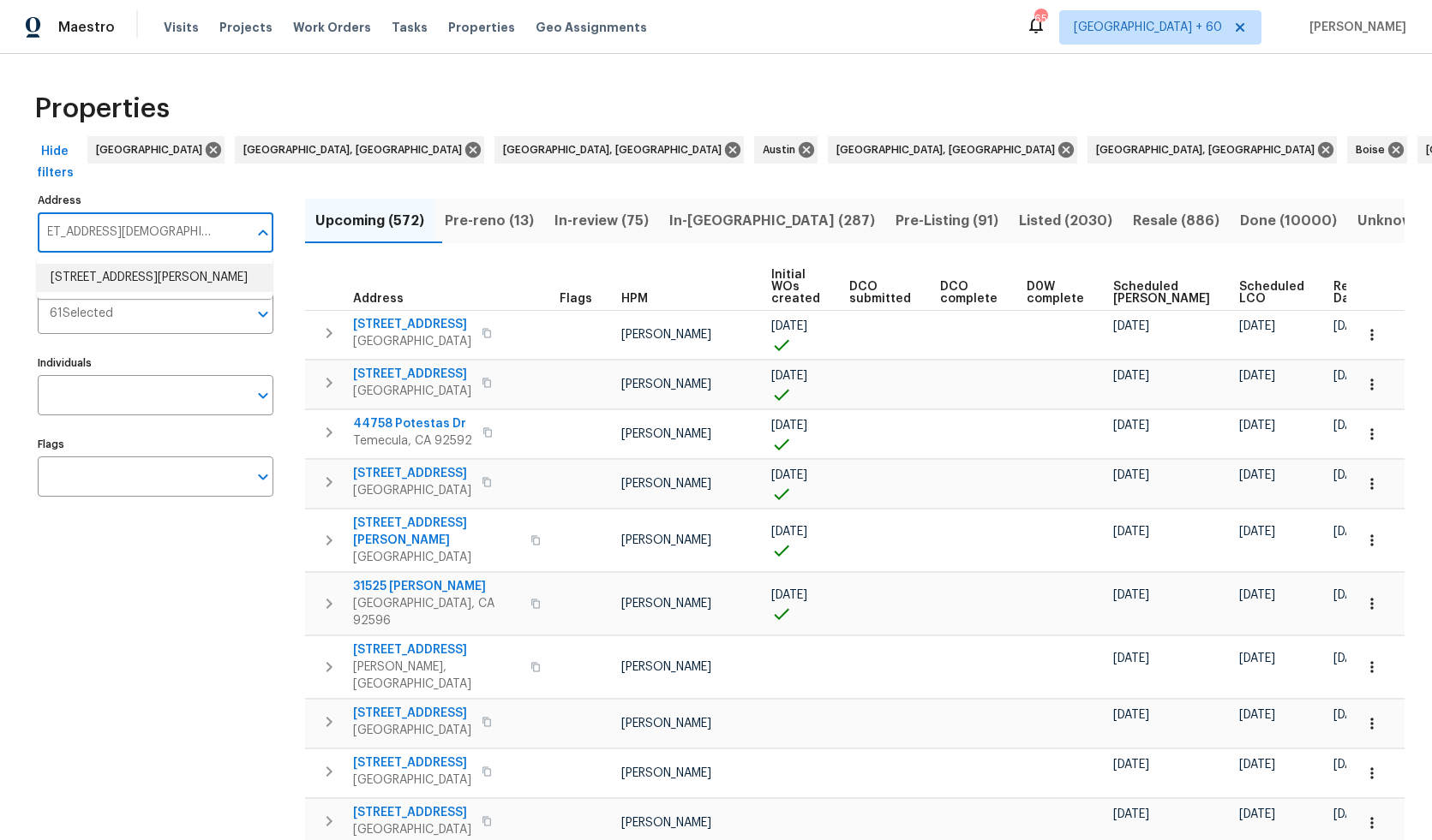
click at [149, 273] on li "1584 Shady Grove Church Rd Winston Salem NC 27107" at bounding box center [154, 278] width 236 height 28
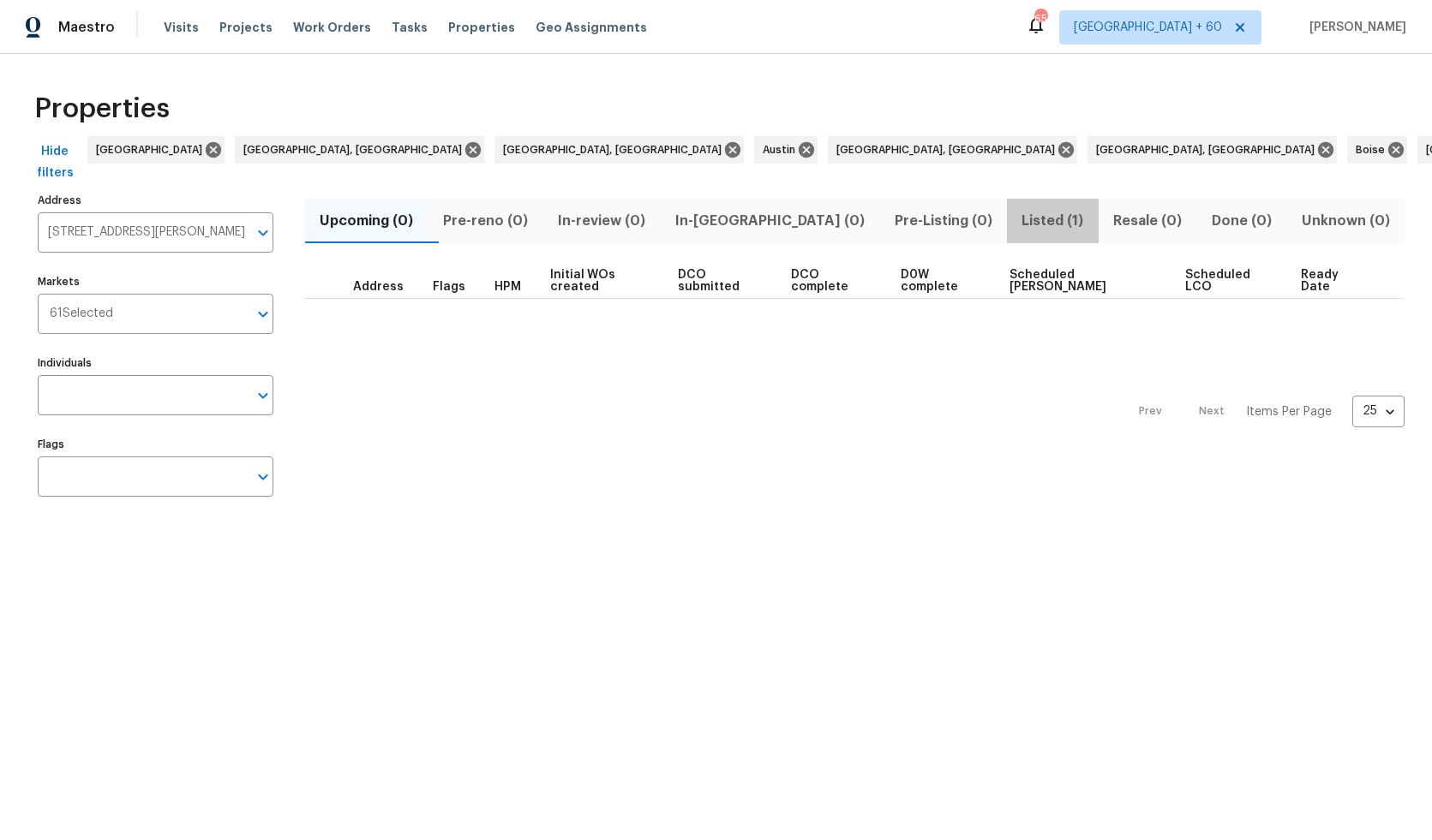
click at [1017, 214] on span "Listed (1)" at bounding box center [1052, 221] width 71 height 24
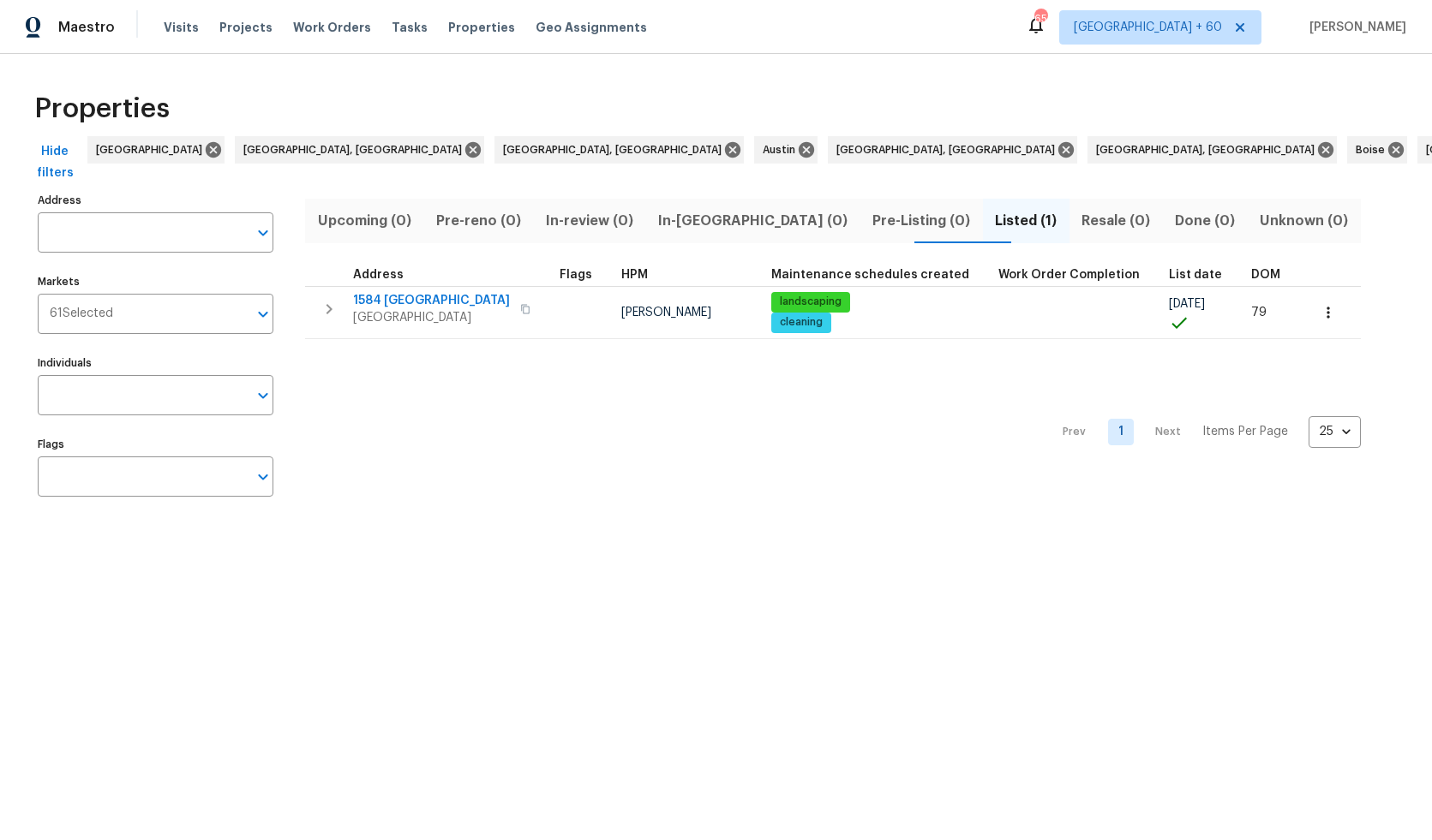
type input "1584 Shady Grove Church Rd Winston Salem NC 27107"
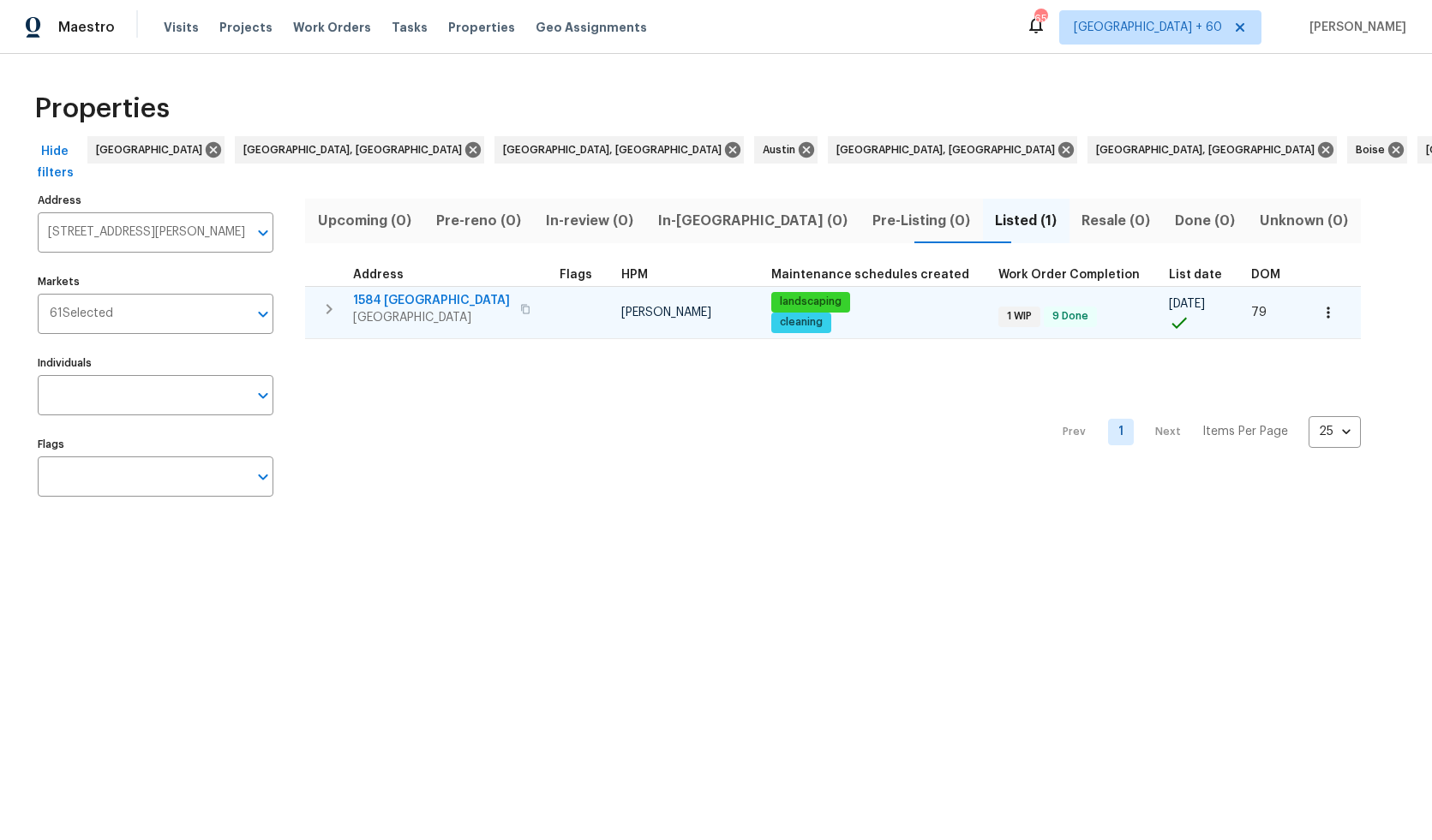
click at [446, 302] on span "1584 Shady Grove Church Rd" at bounding box center [431, 301] width 157 height 17
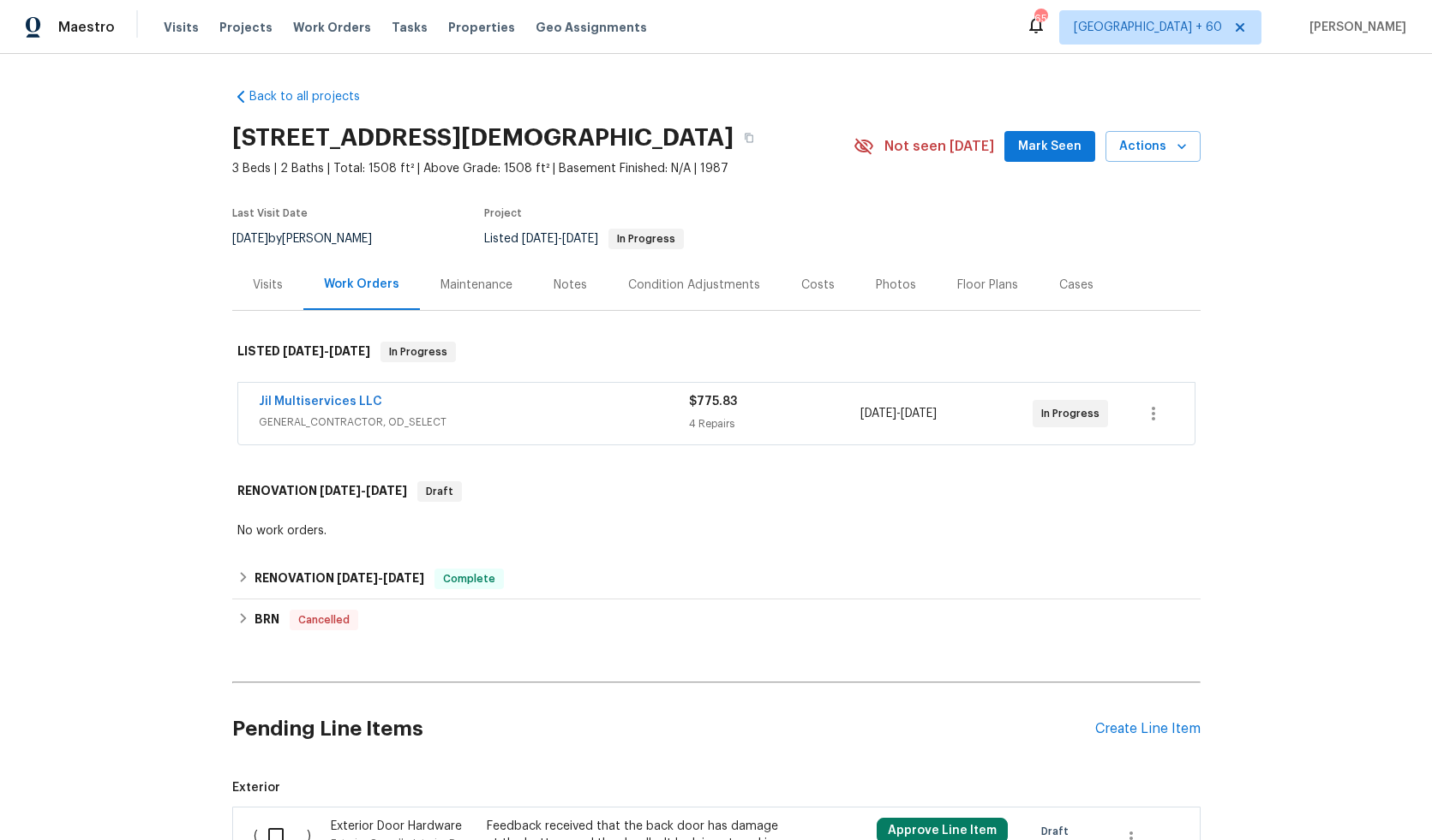
click at [684, 294] on div "Condition Adjustments" at bounding box center [695, 285] width 132 height 17
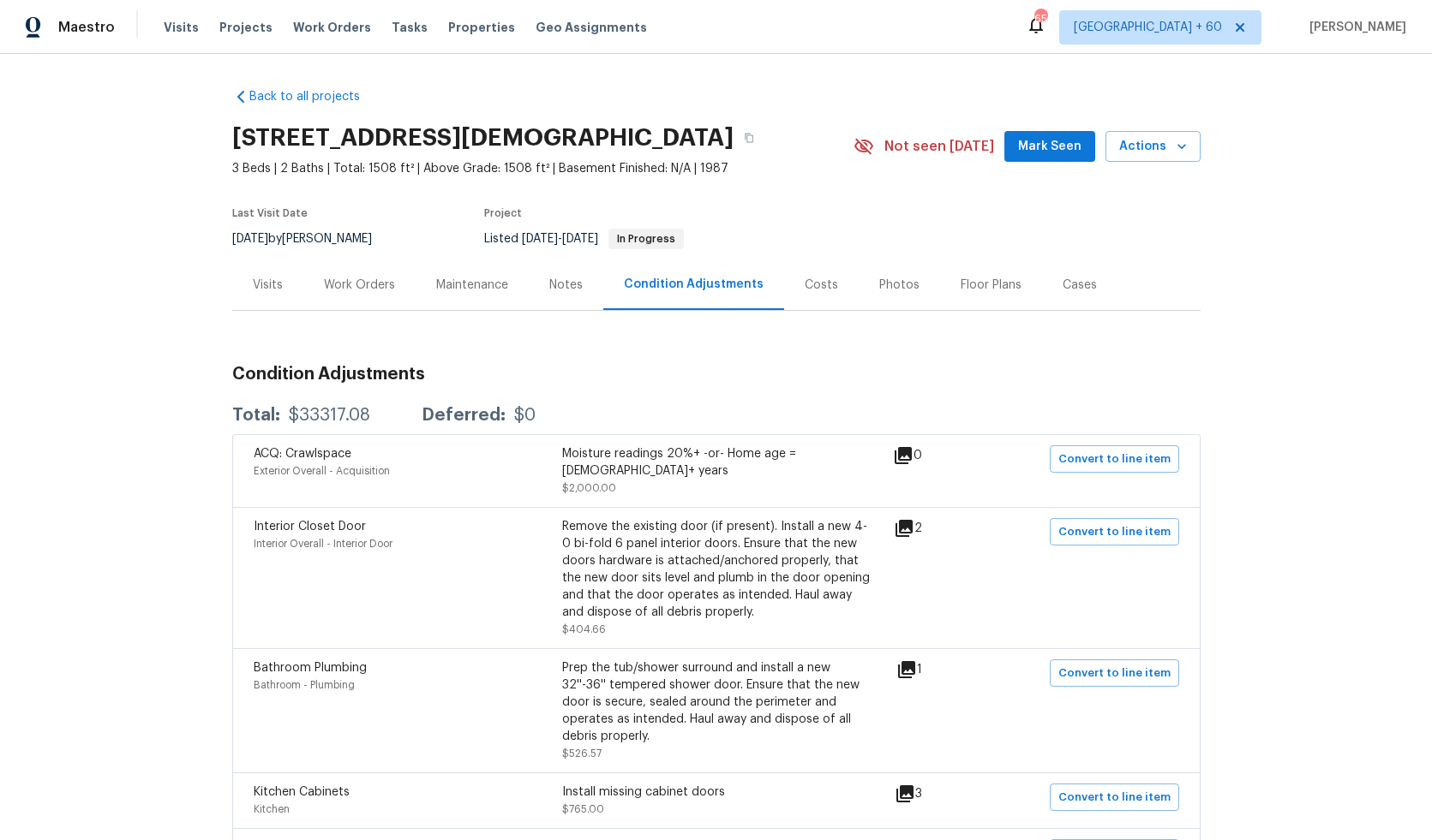
click at [466, 294] on div "Maintenance" at bounding box center [472, 285] width 72 height 17
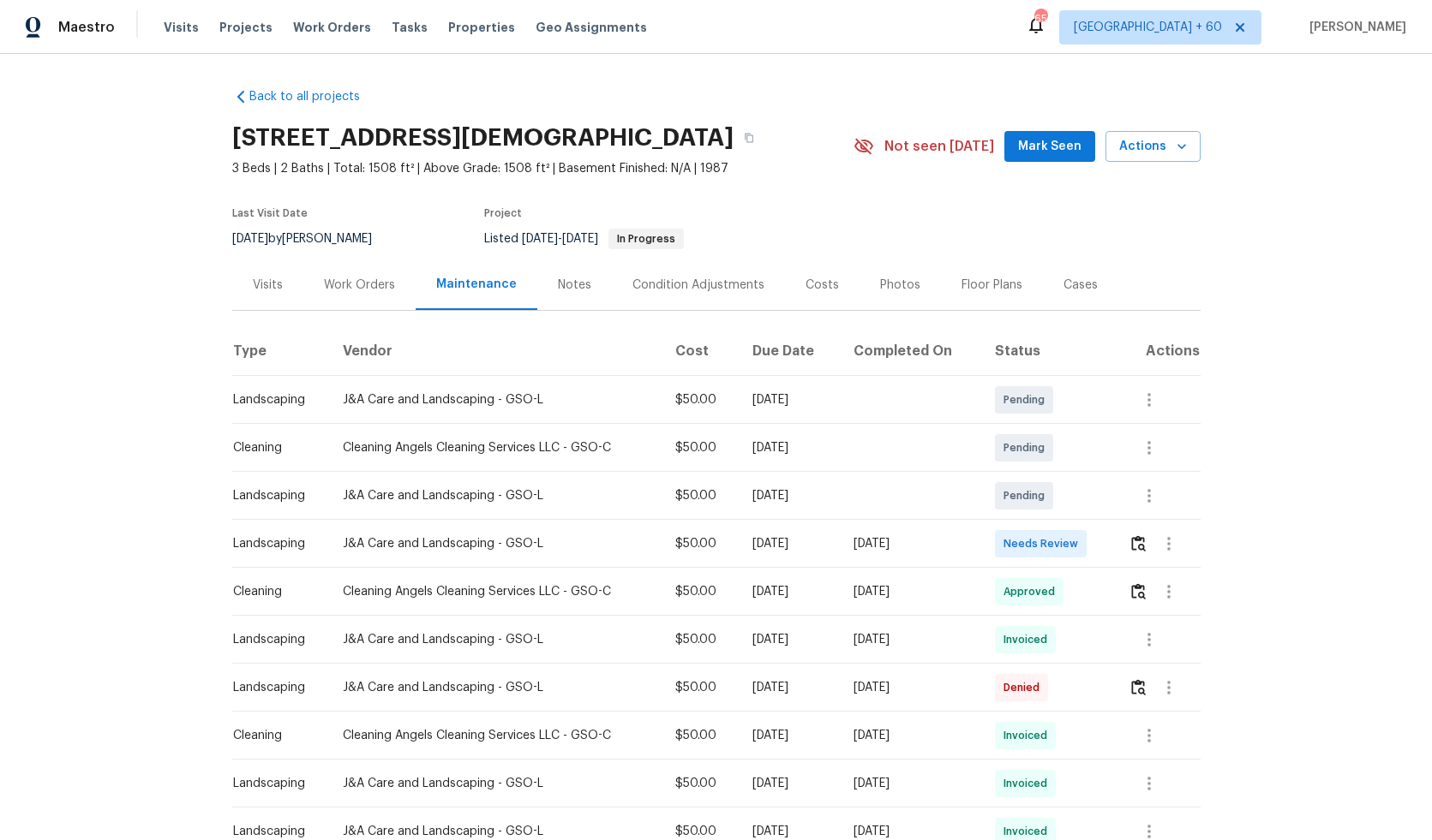
click at [376, 294] on div "Work Orders" at bounding box center [359, 285] width 71 height 17
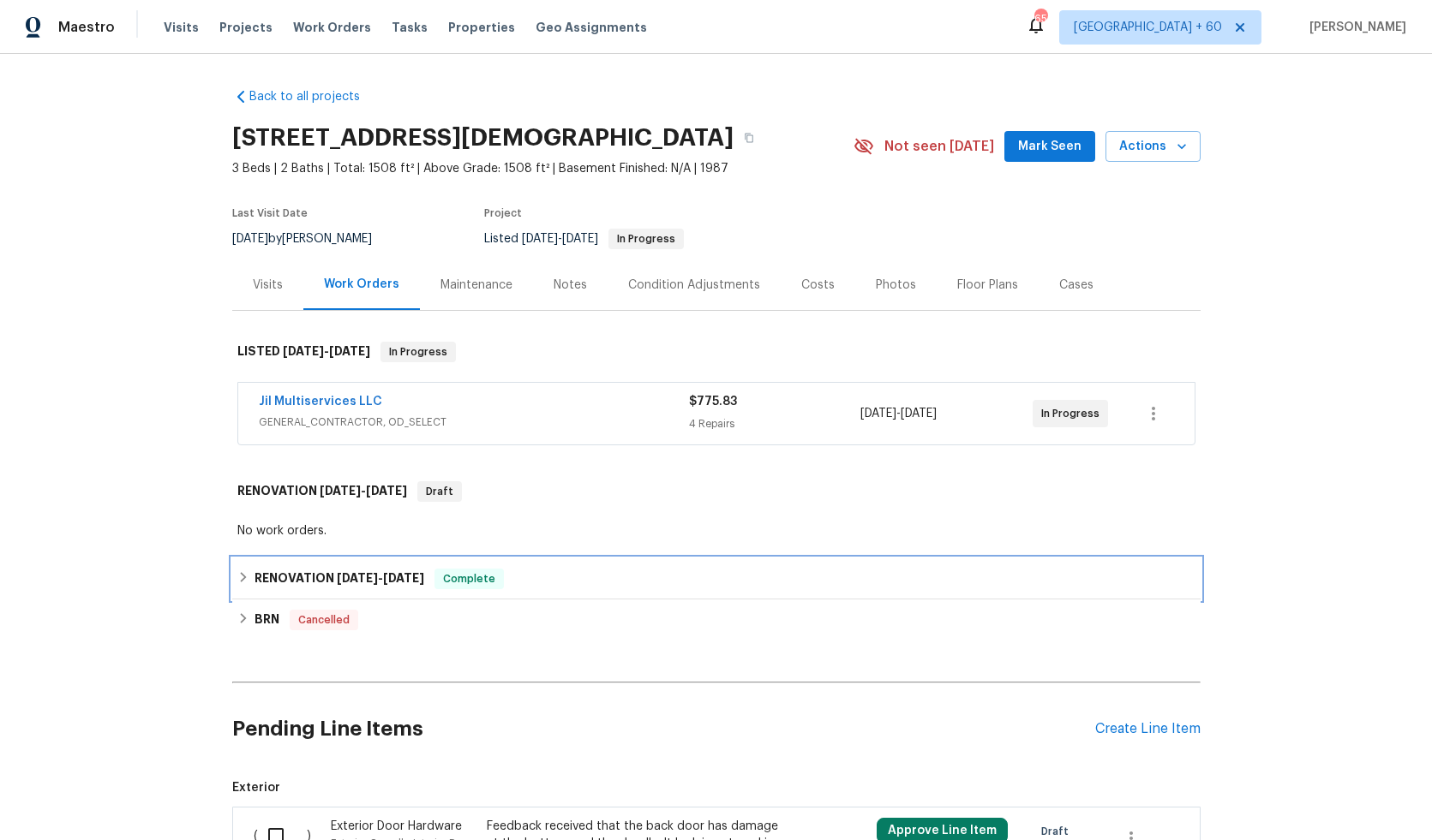
click at [242, 584] on icon at bounding box center [244, 578] width 12 height 12
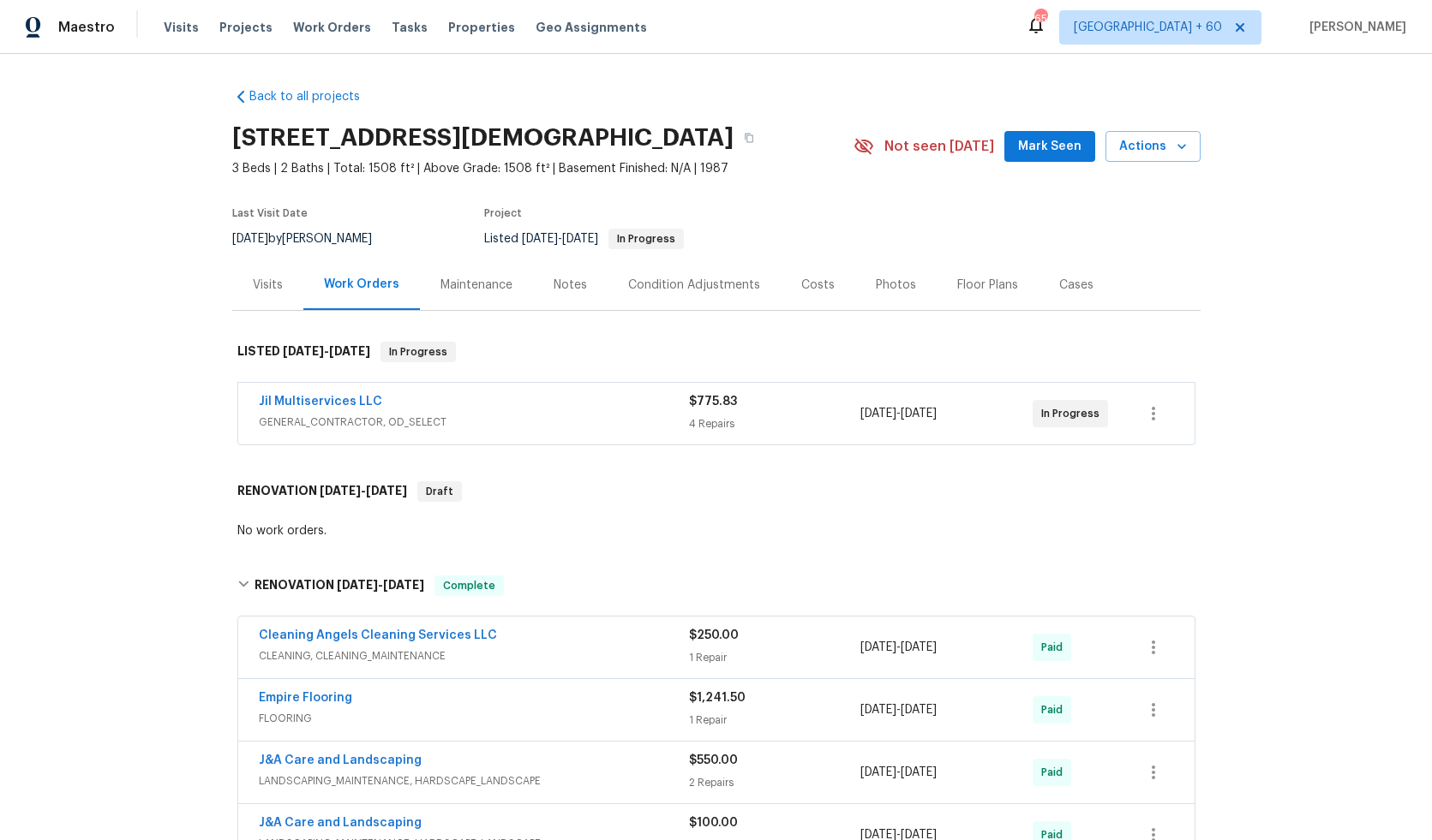
click at [458, 294] on div "Maintenance" at bounding box center [477, 285] width 72 height 17
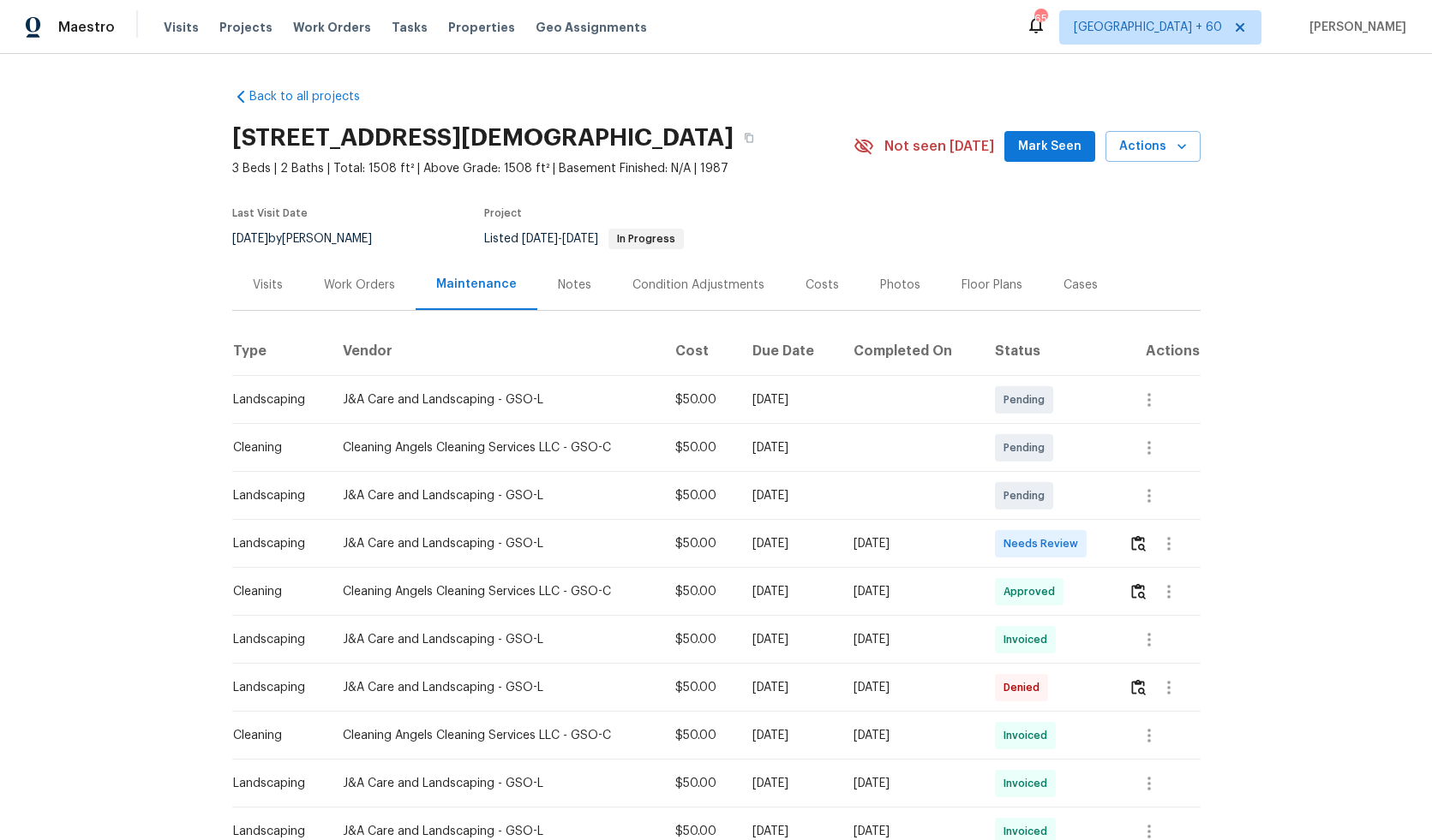
click at [563, 294] on div "Notes" at bounding box center [575, 285] width 33 height 17
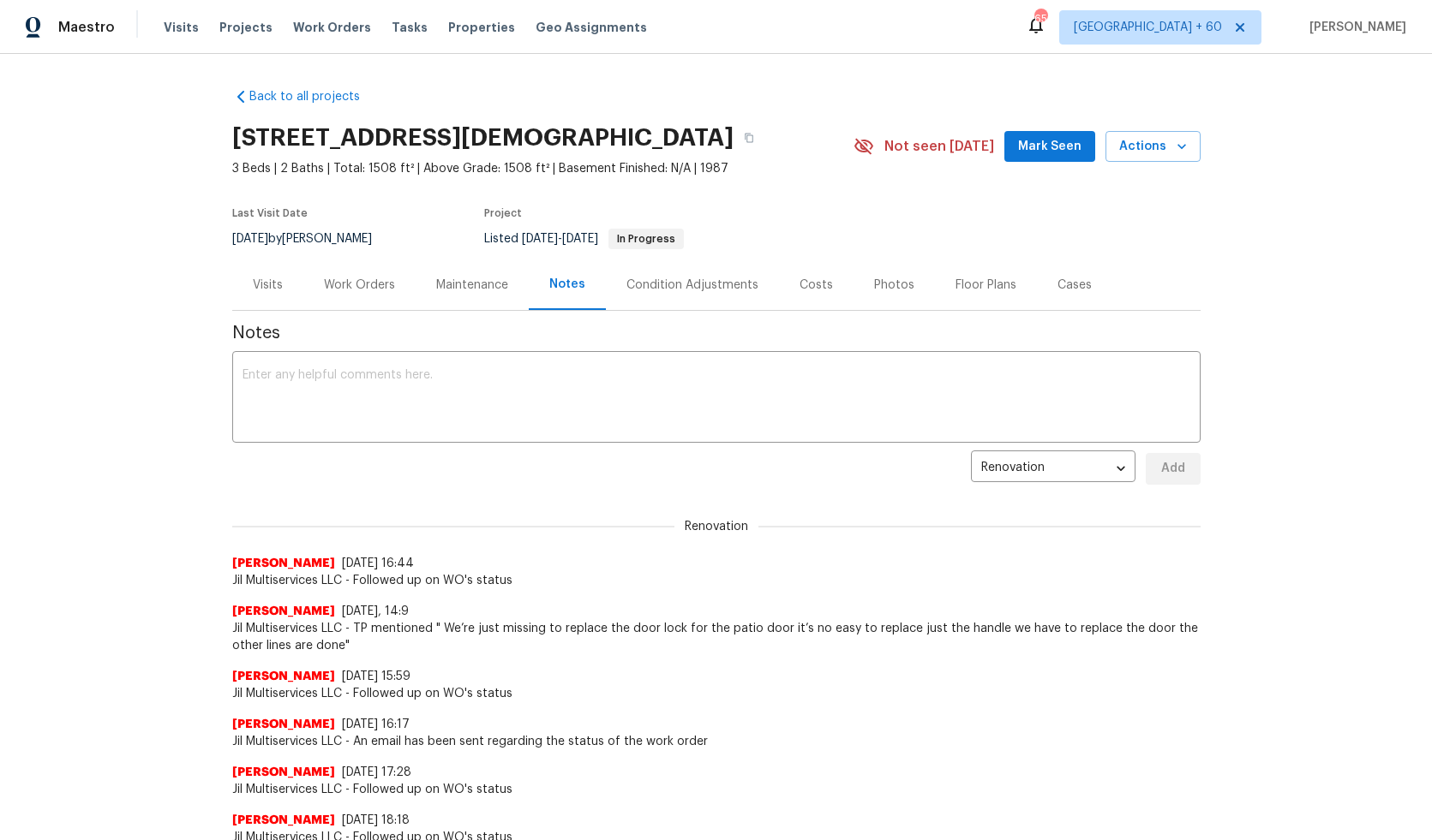
scroll to position [351, 0]
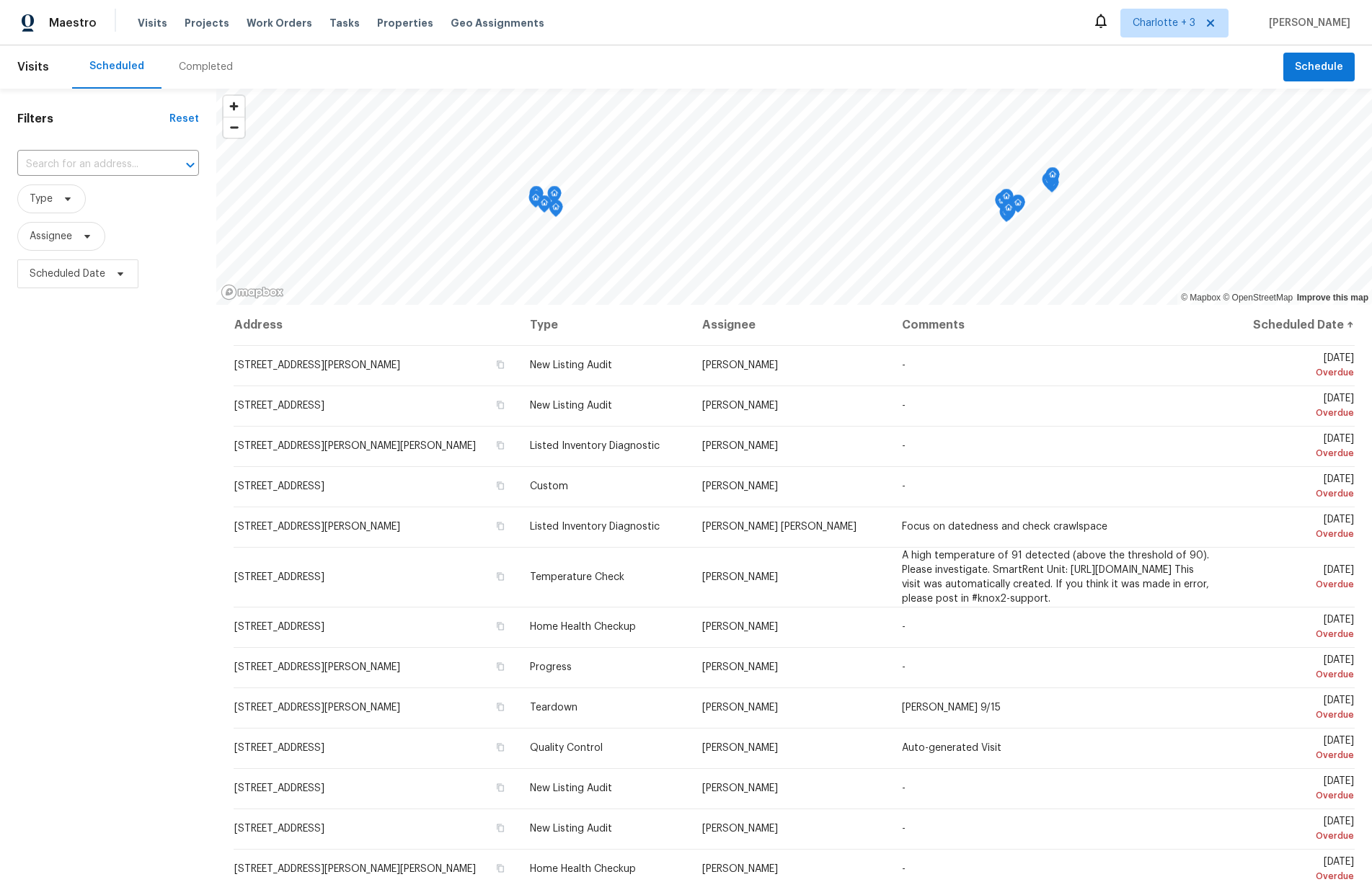
click at [330, 17] on div "Tasks" at bounding box center [345, 23] width 30 height 15
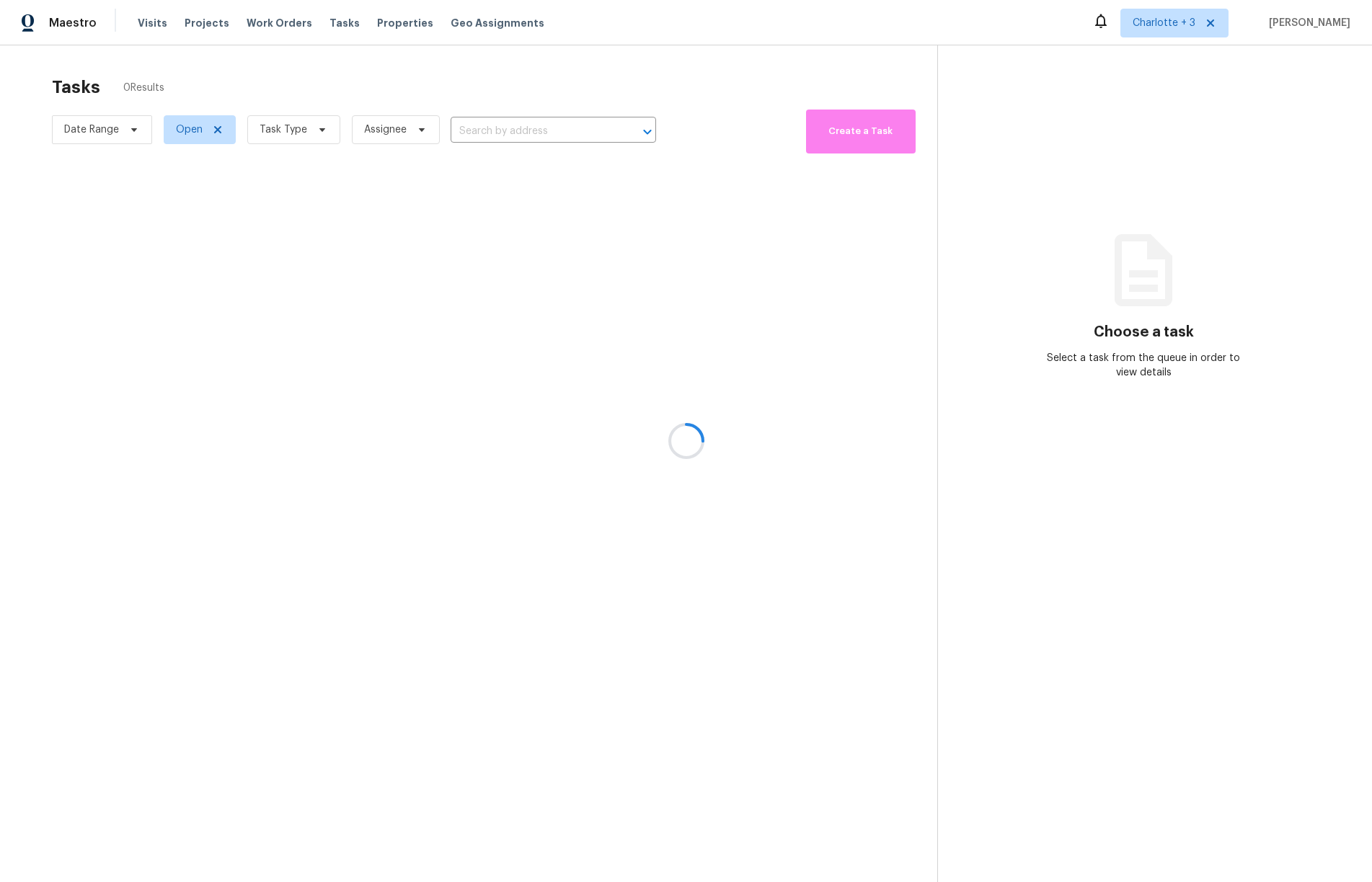
click at [291, 126] on div at bounding box center [686, 441] width 1372 height 882
click at [291, 124] on div at bounding box center [686, 441] width 1372 height 882
click at [290, 126] on div at bounding box center [686, 441] width 1372 height 882
click at [290, 127] on div at bounding box center [686, 441] width 1372 height 882
click at [289, 125] on div at bounding box center [686, 441] width 1372 height 882
